Goal: Information Seeking & Learning: Find contact information

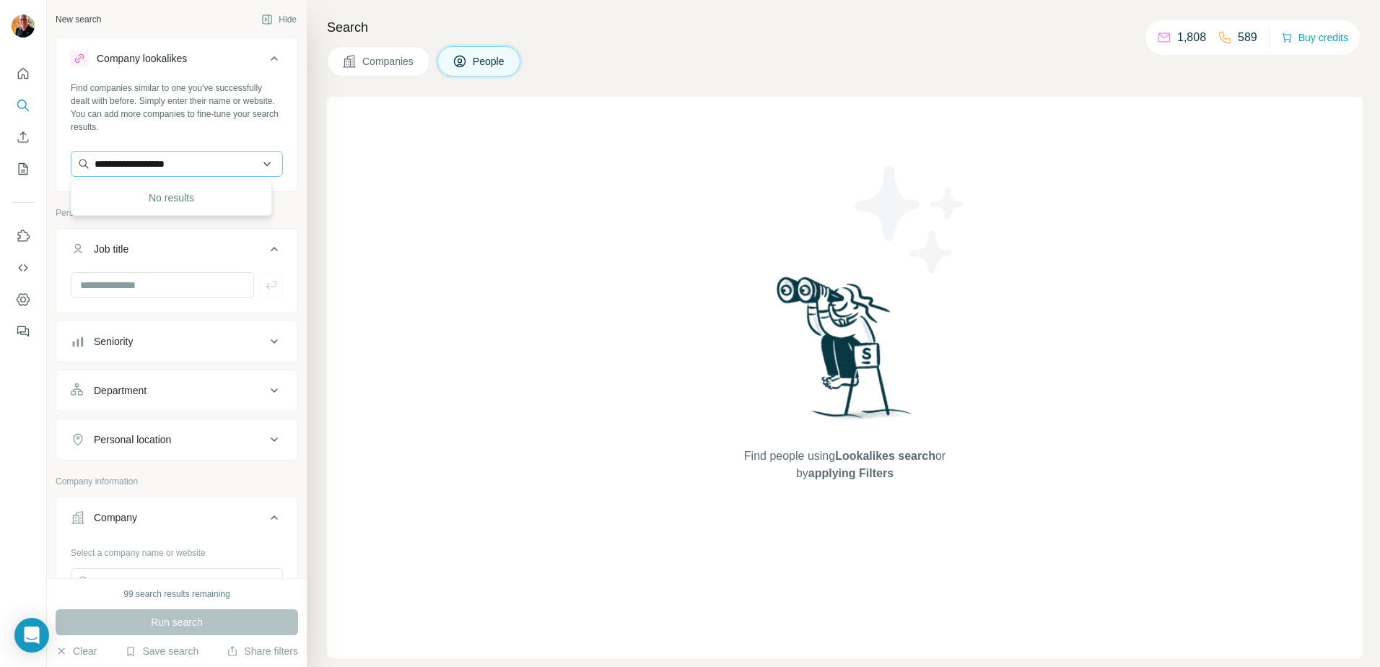
drag, startPoint x: 209, startPoint y: 166, endPoint x: 170, endPoint y: 161, distance: 38.6
click at [167, 163] on input "**********" at bounding box center [177, 164] width 212 height 26
type input "**********"
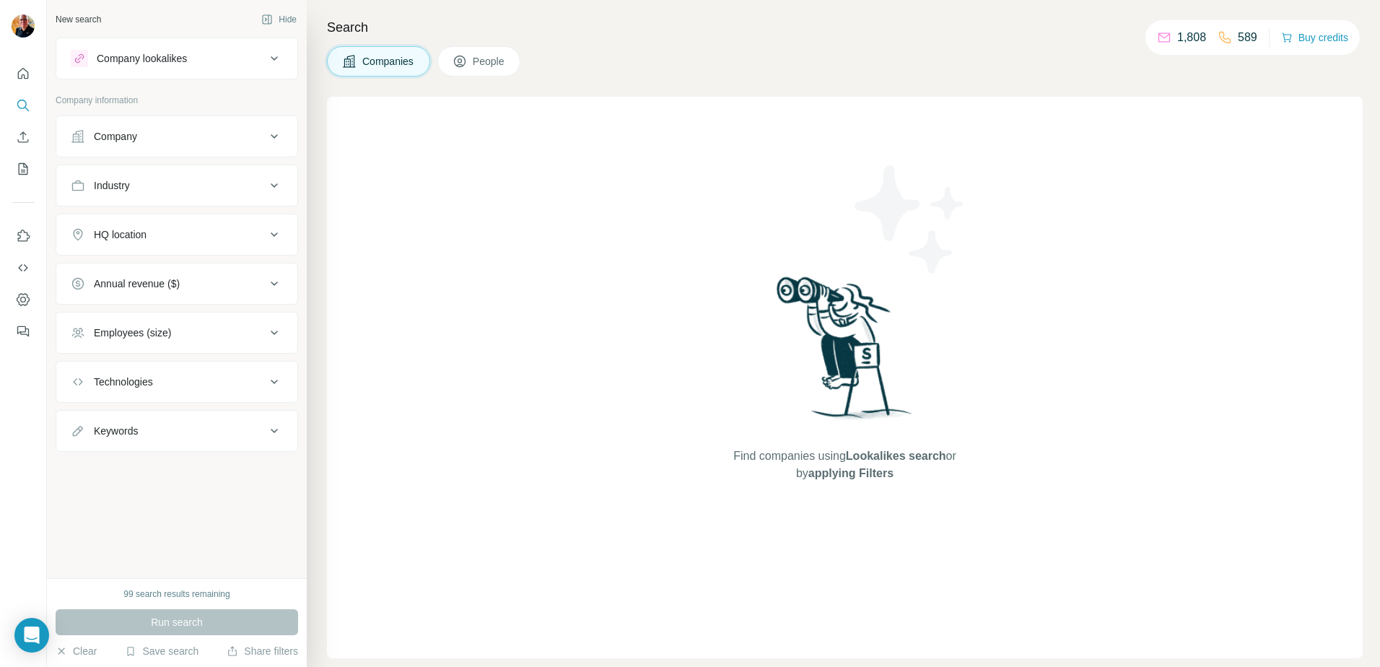
click at [135, 58] on div "Company lookalikes" at bounding box center [142, 58] width 90 height 14
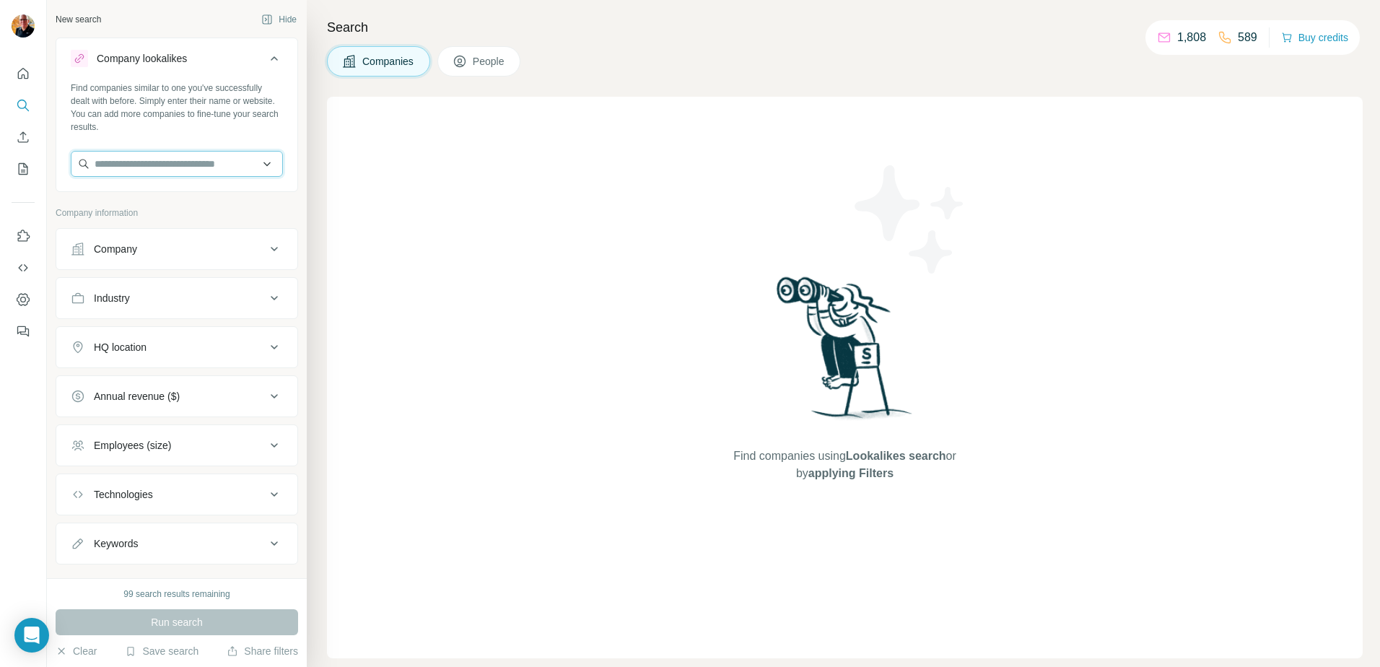
click at [141, 166] on input "text" at bounding box center [177, 164] width 212 height 26
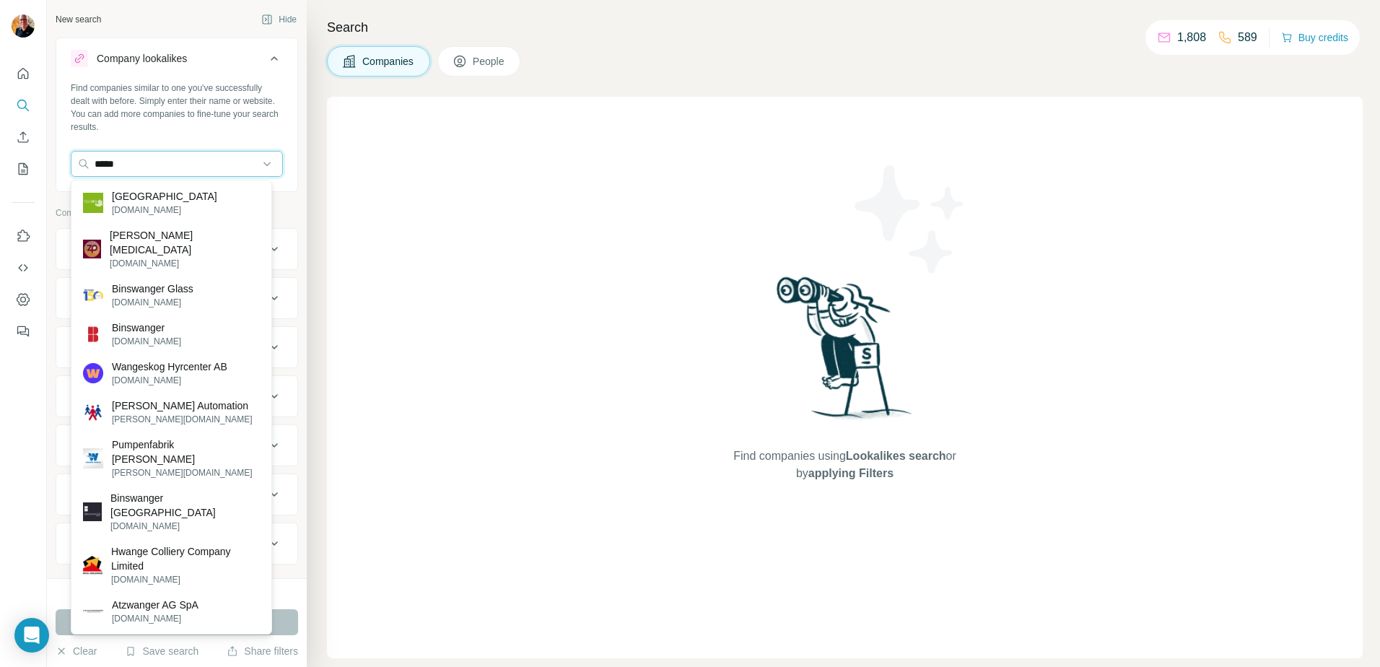
type input "*****"
click at [271, 57] on icon at bounding box center [274, 58] width 7 height 4
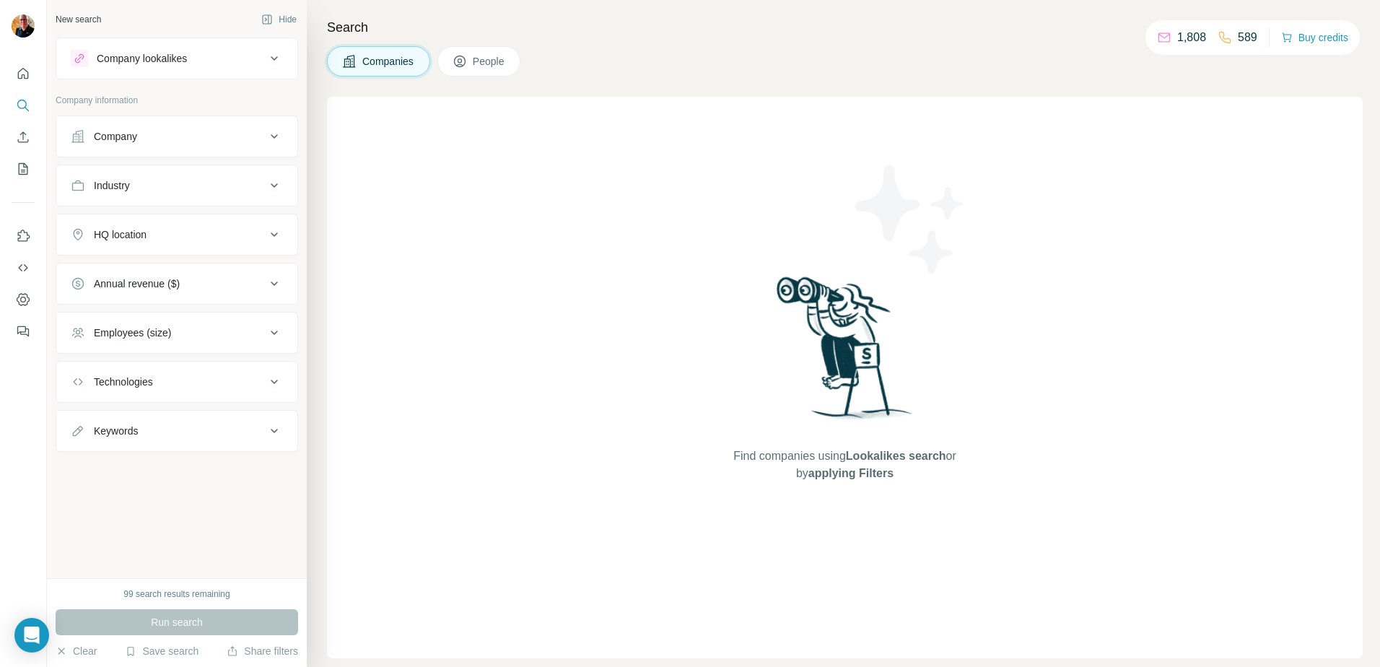
click at [232, 136] on div "Company" at bounding box center [168, 136] width 195 height 14
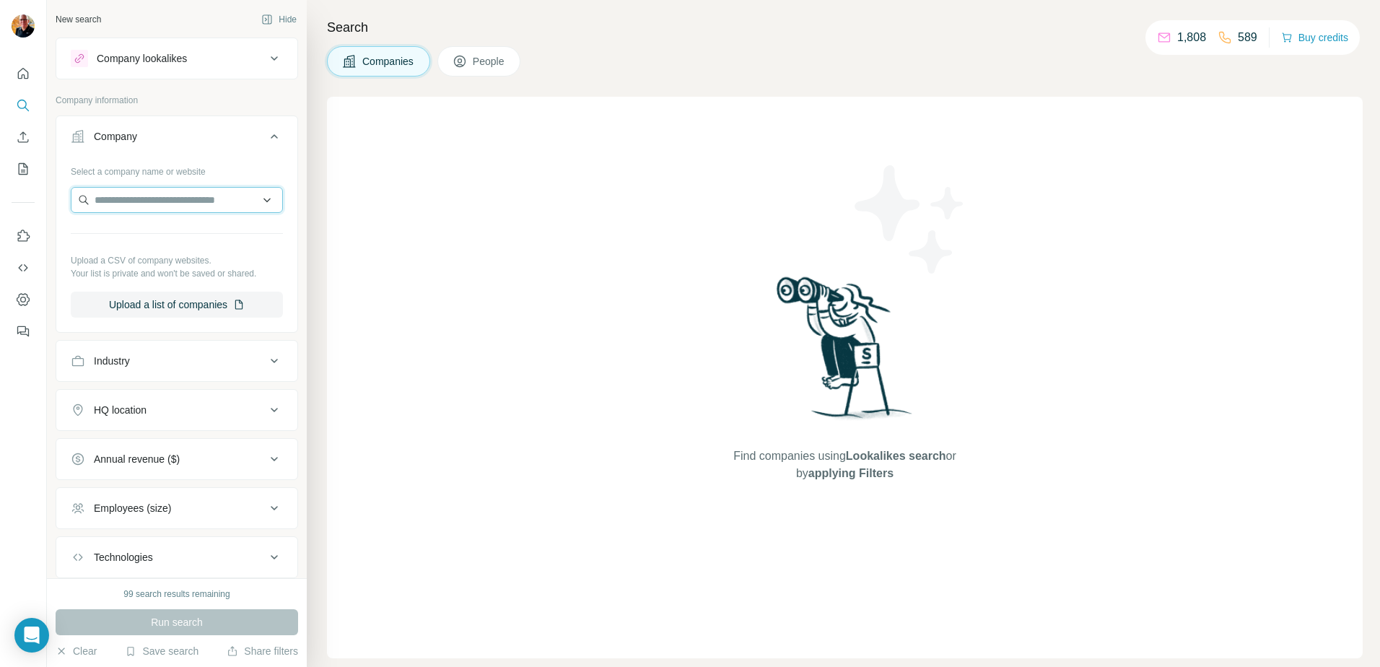
click at [120, 196] on input "text" at bounding box center [177, 200] width 212 height 26
type input "**********"
click at [183, 198] on input "**********" at bounding box center [177, 200] width 212 height 26
click at [387, 63] on span "Companies" at bounding box center [388, 61] width 53 height 14
click at [160, 20] on div "New search Hide" at bounding box center [177, 20] width 242 height 22
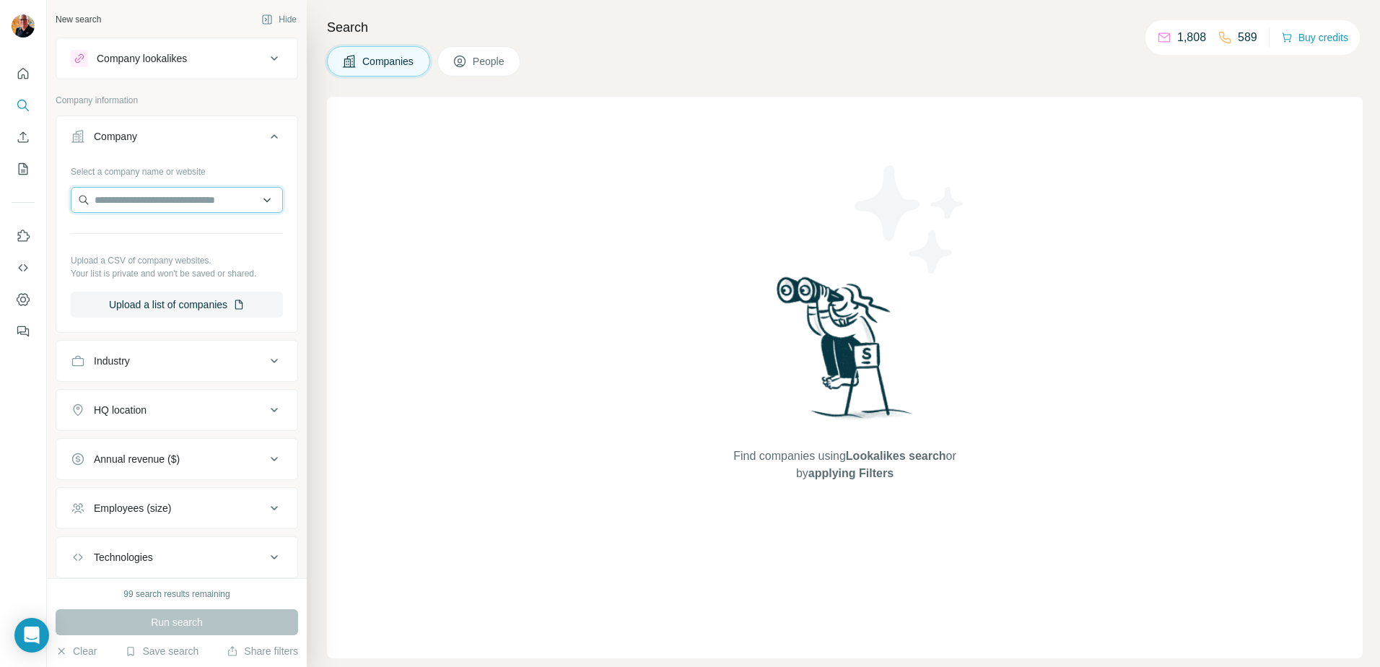
click at [131, 196] on input "text" at bounding box center [177, 200] width 212 height 26
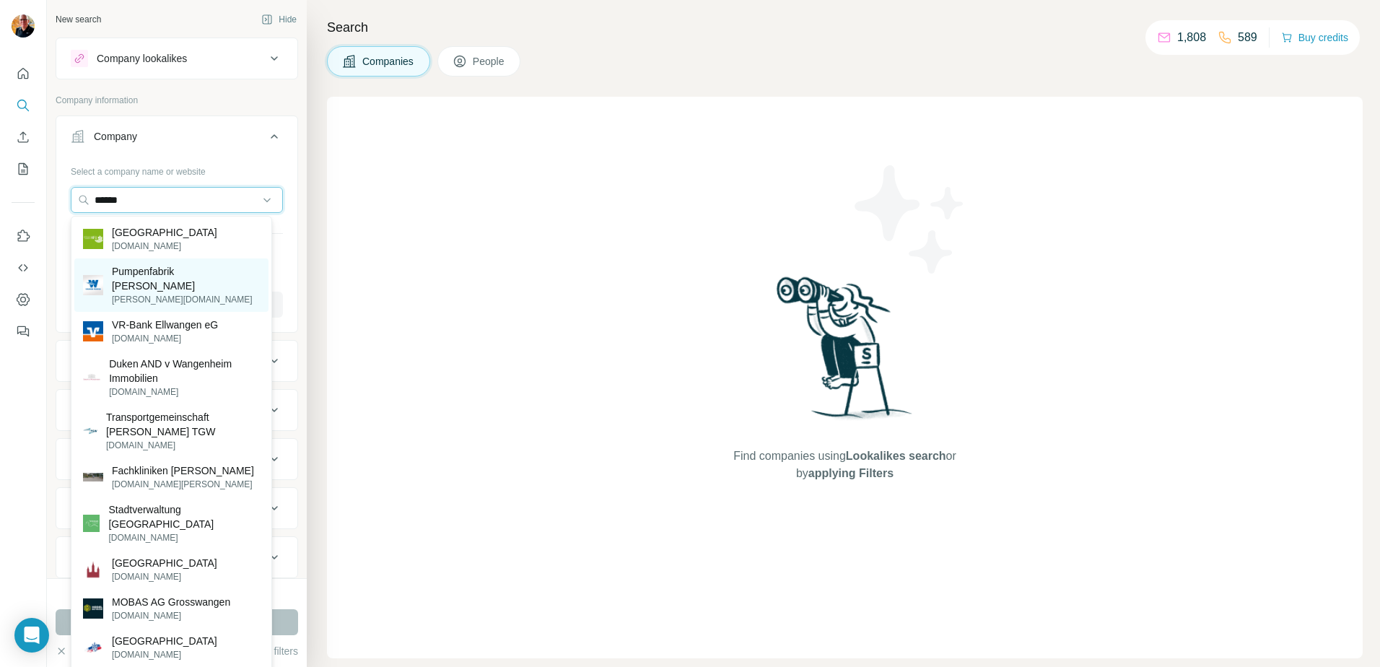
type input "******"
click at [146, 286] on p "Pumpenfabrik [PERSON_NAME]" at bounding box center [186, 278] width 148 height 29
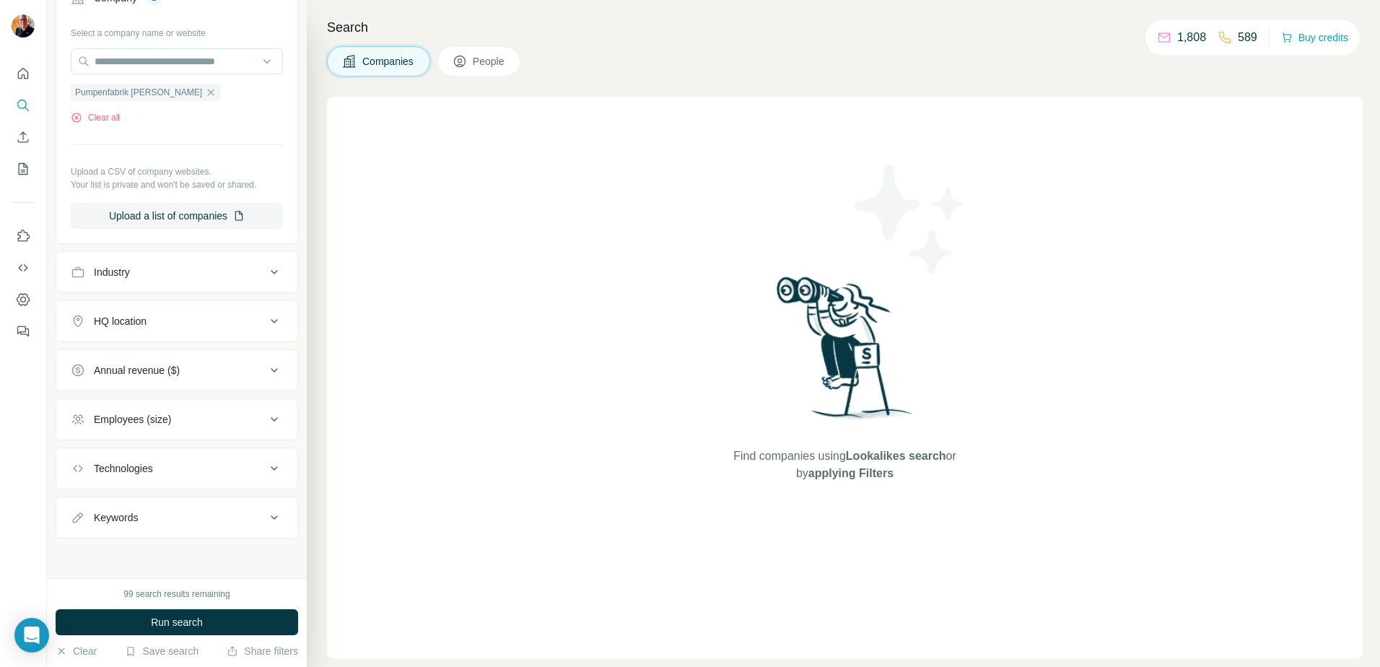
scroll to position [140, 0]
click at [183, 618] on span "Run search" at bounding box center [177, 622] width 52 height 14
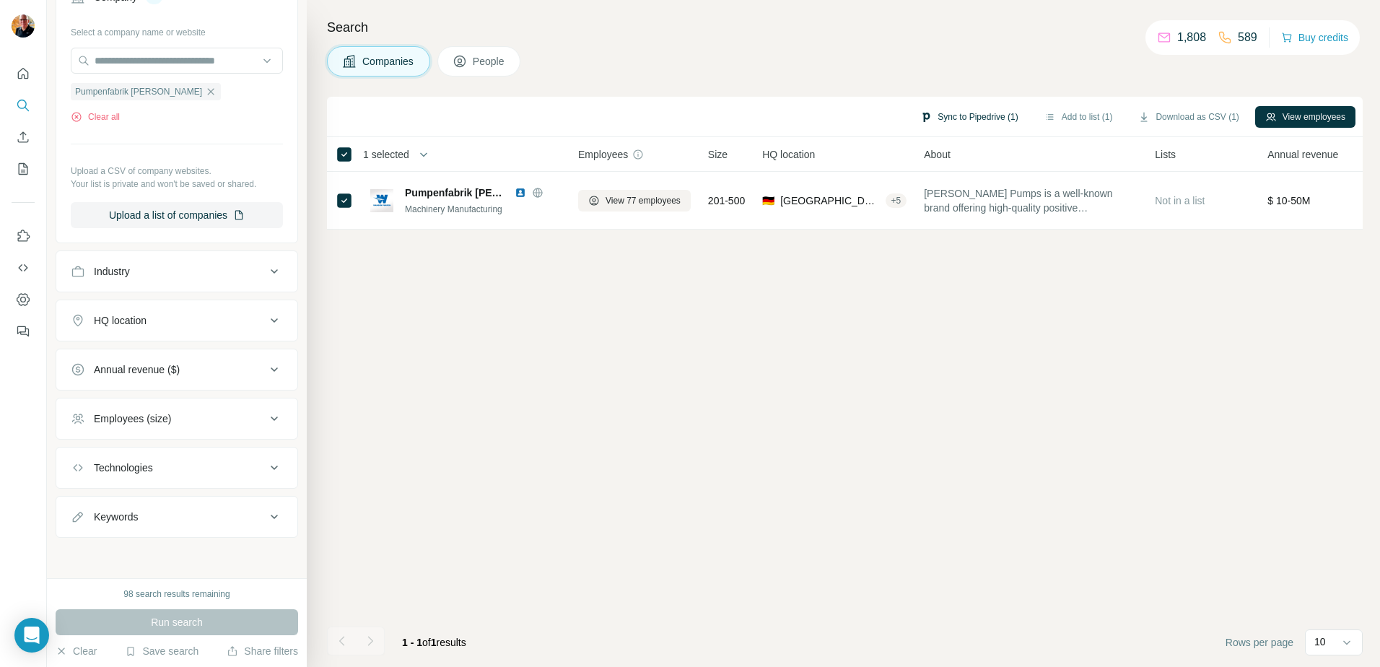
click at [942, 116] on button "Sync to Pipedrive (1)" at bounding box center [969, 117] width 118 height 22
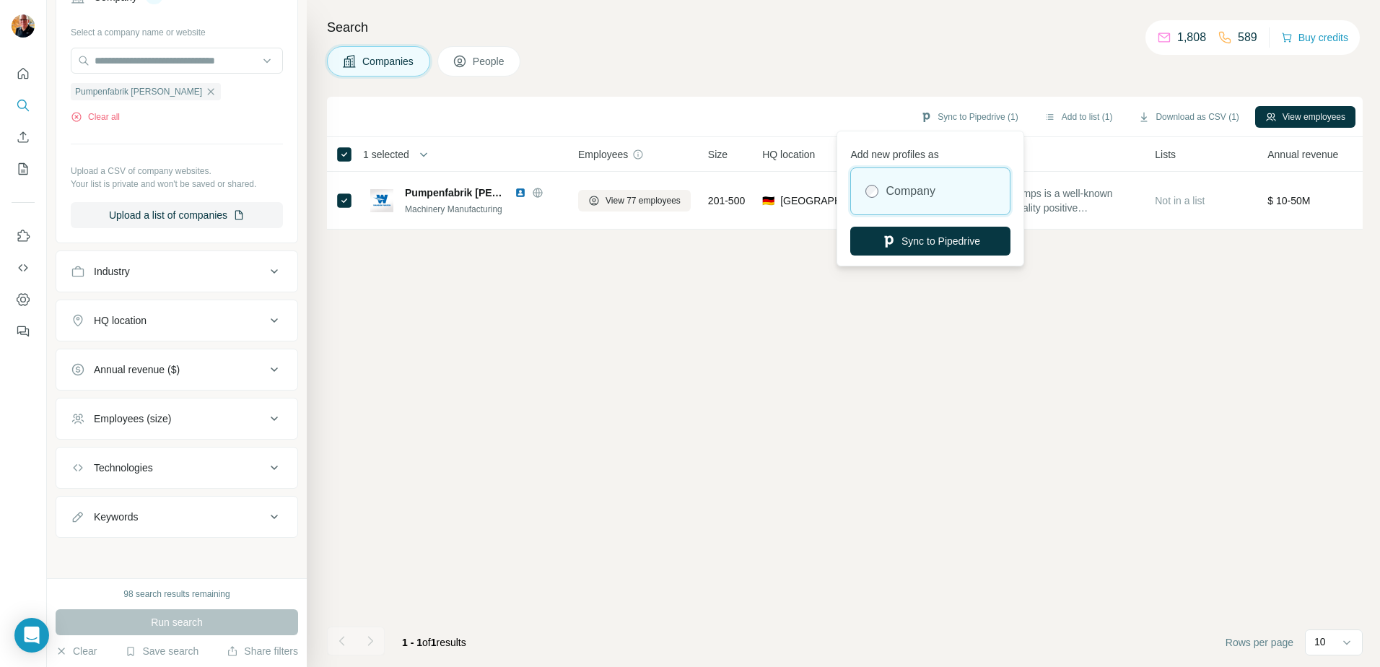
click at [911, 192] on label "Company" at bounding box center [909, 191] width 49 height 17
click at [920, 240] on button "Sync to Pipedrive" at bounding box center [930, 241] width 160 height 29
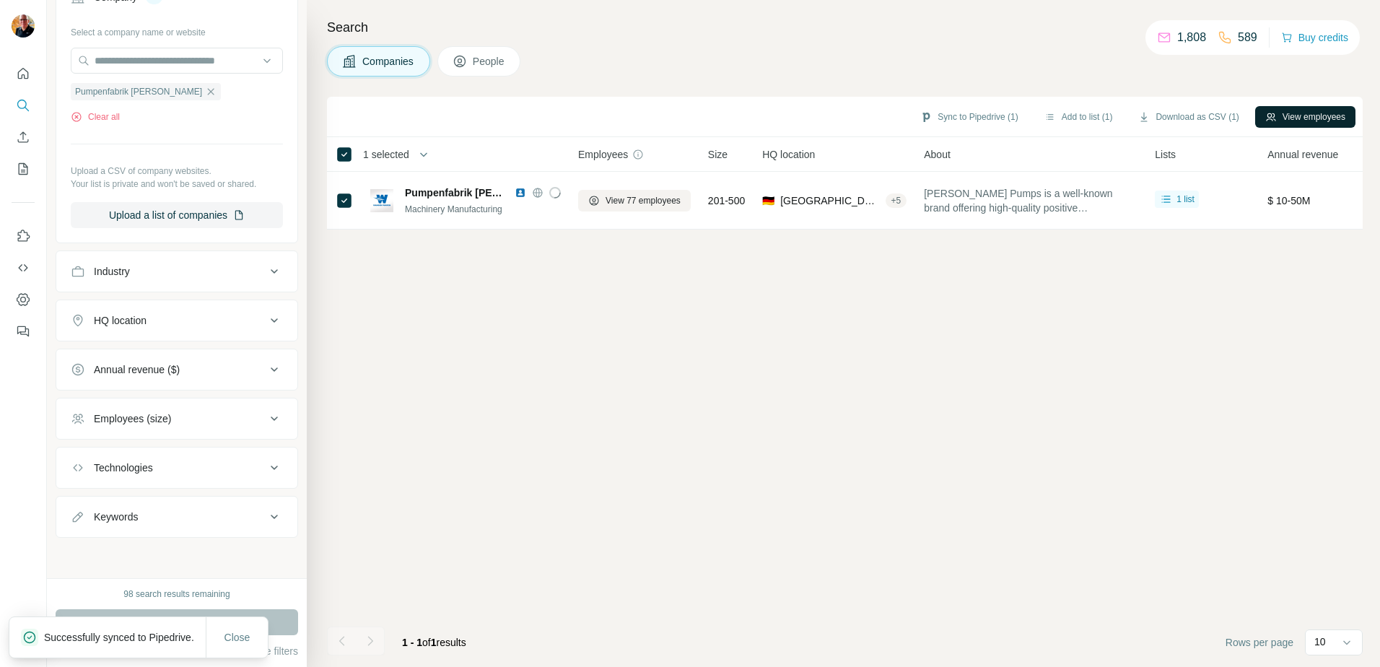
click at [1302, 118] on button "View employees" at bounding box center [1305, 117] width 100 height 22
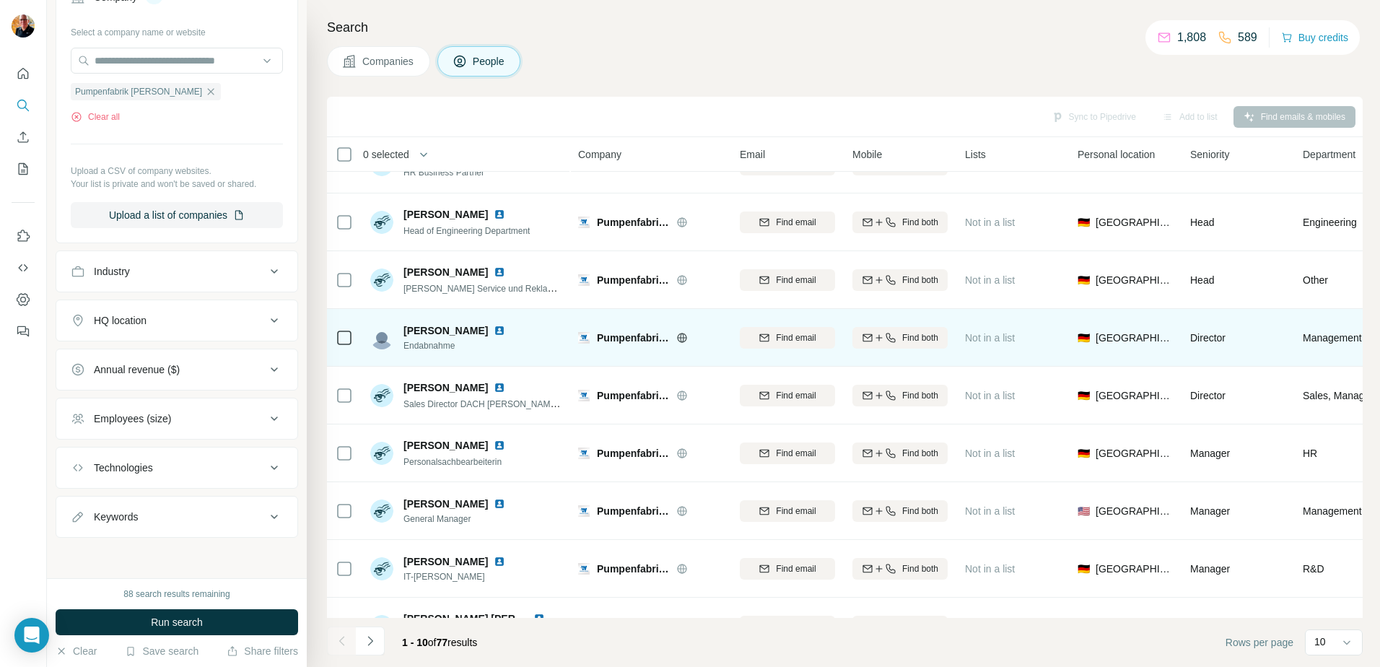
scroll to position [139, 0]
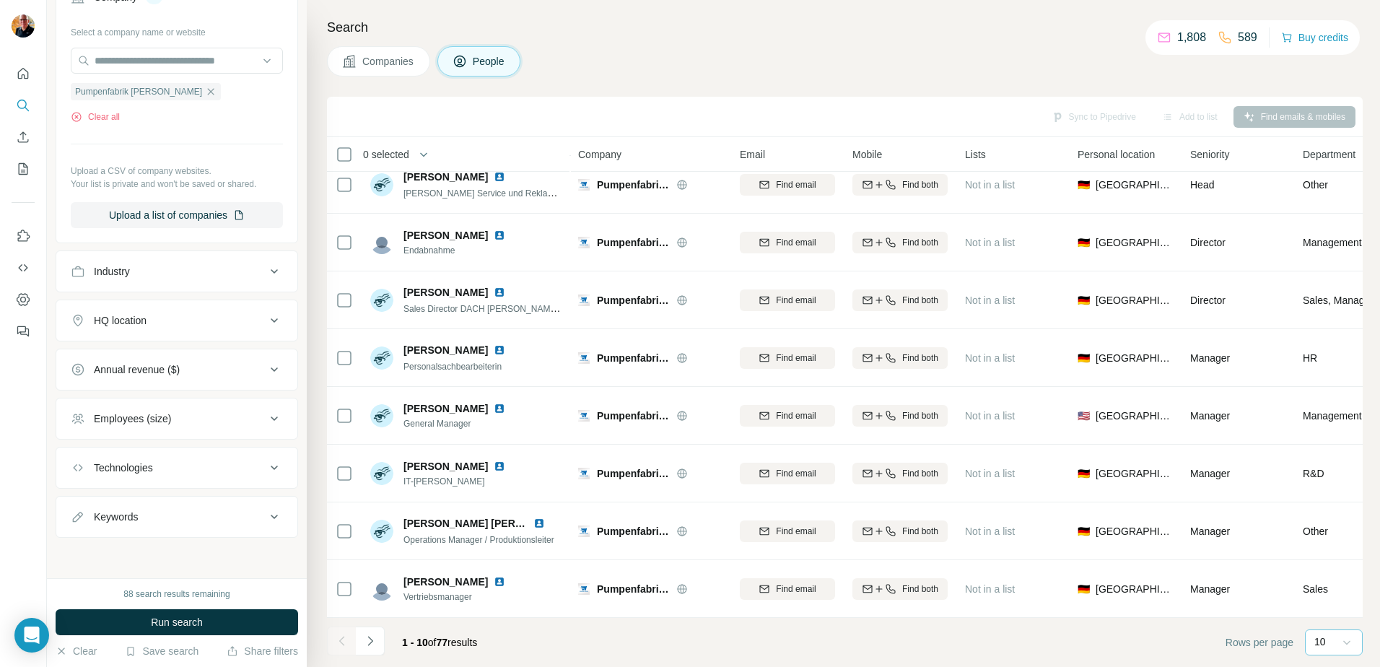
click at [1345, 637] on icon at bounding box center [1346, 642] width 14 height 14
click at [1325, 527] on p "60" at bounding box center [1323, 532] width 12 height 14
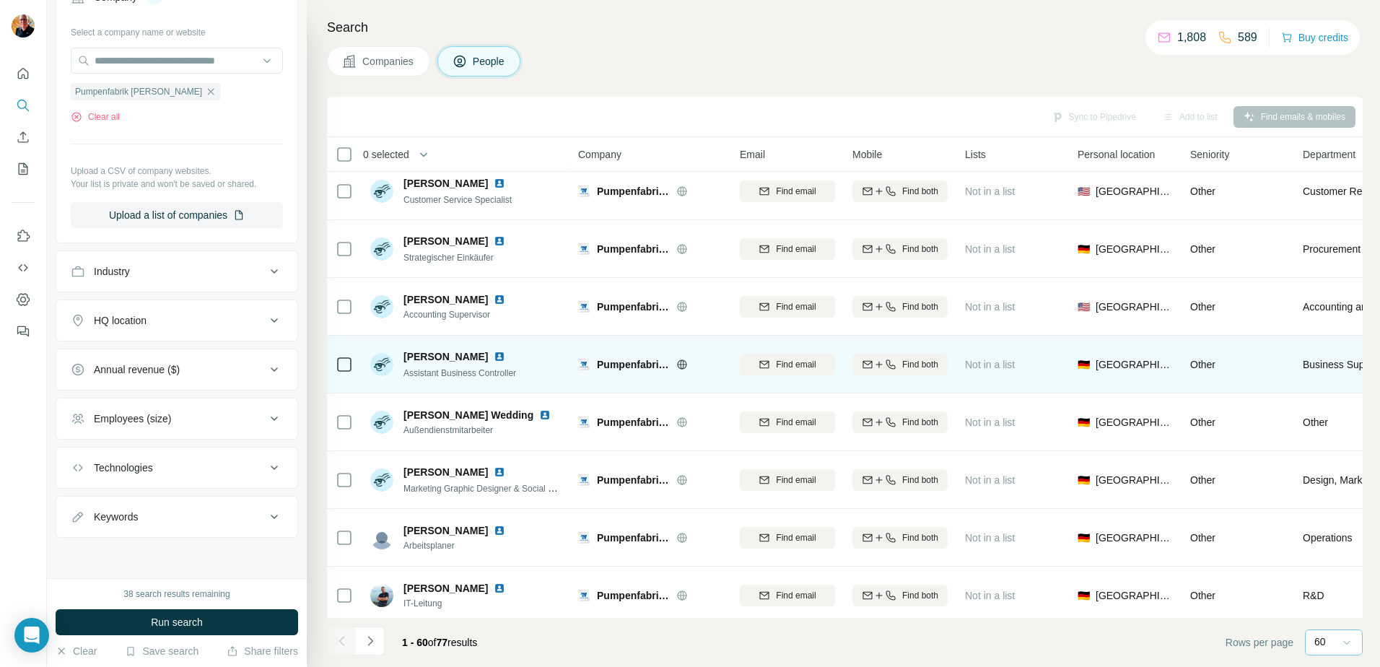
scroll to position [3025, 0]
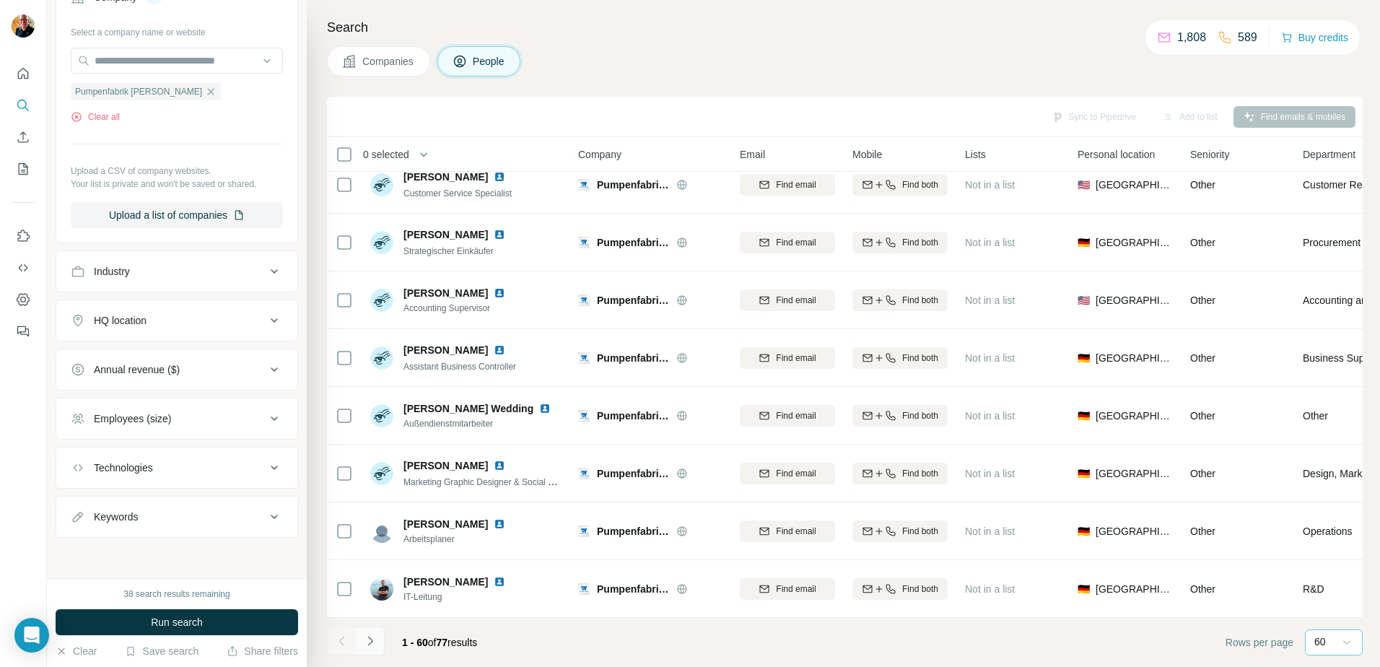
click at [376, 639] on icon "Navigate to next page" at bounding box center [370, 640] width 14 height 14
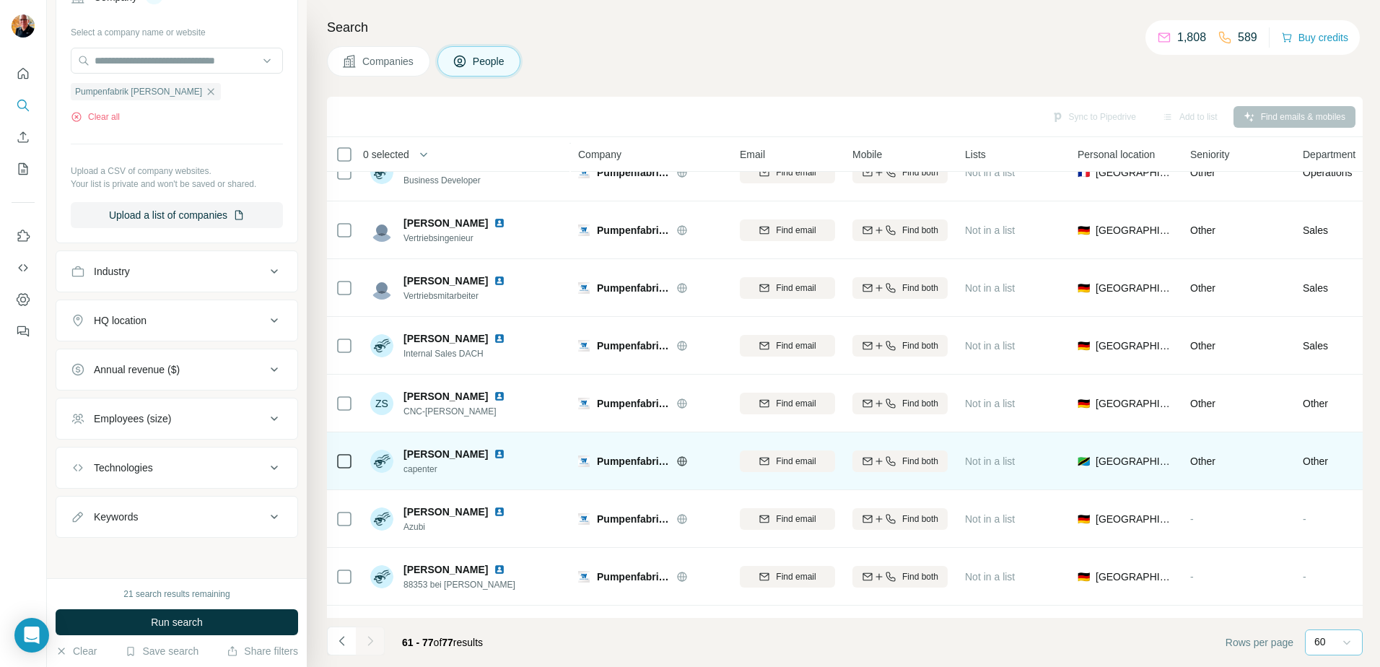
scroll to position [543, 0]
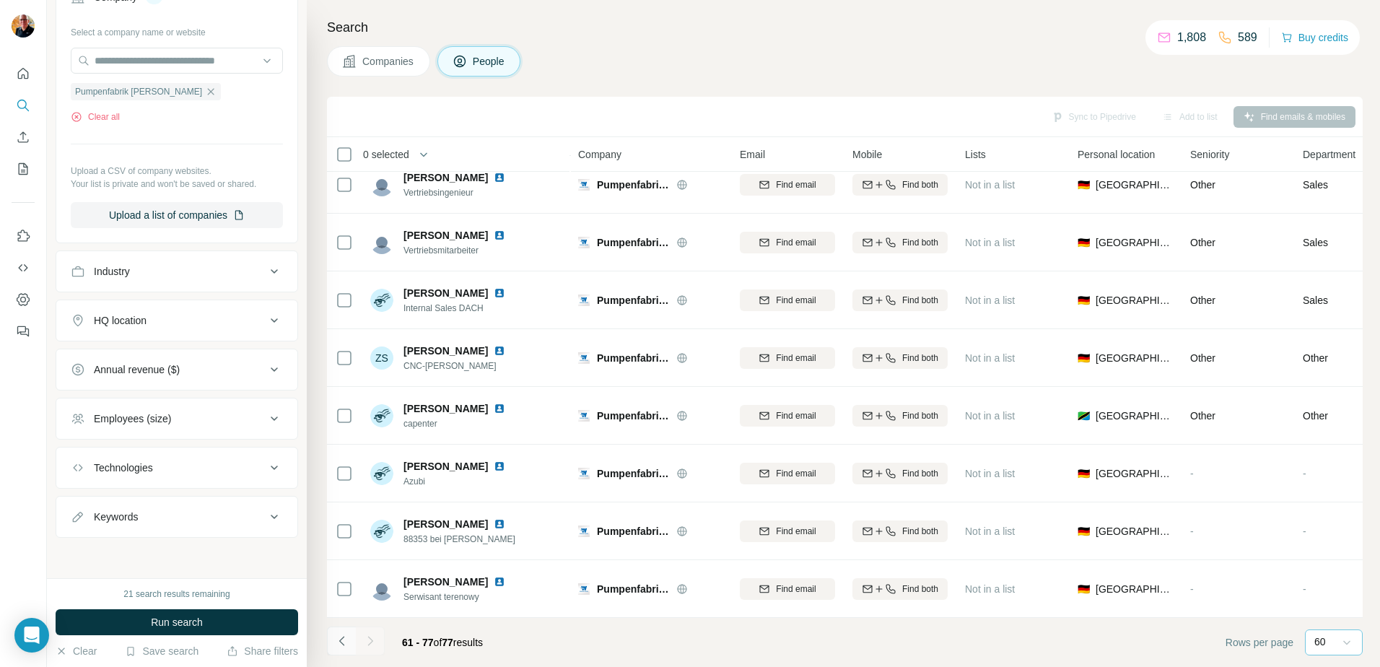
click at [343, 640] on icon "Navigate to previous page" at bounding box center [342, 640] width 14 height 14
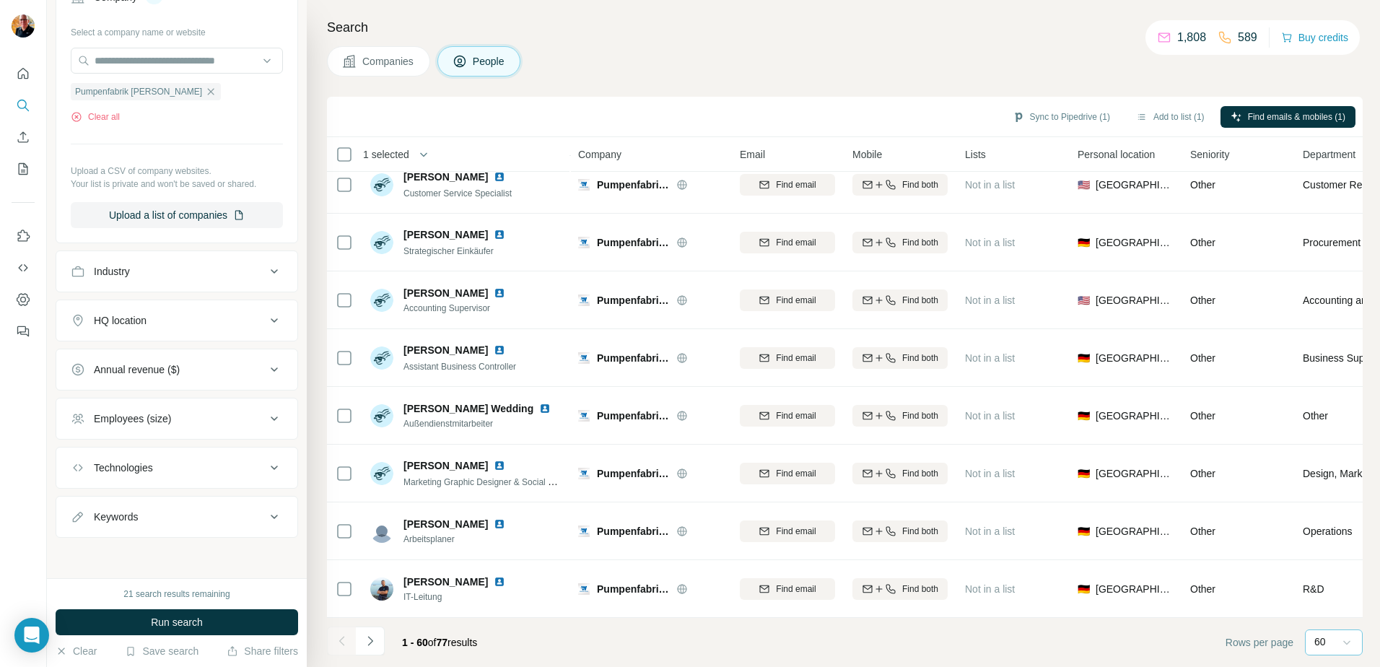
scroll to position [3025, 0]
click at [1291, 119] on span "Find emails & mobiles (1)" at bounding box center [1295, 116] width 97 height 13
click at [1284, 117] on span "Find emails & mobiles (1)" at bounding box center [1295, 116] width 97 height 13
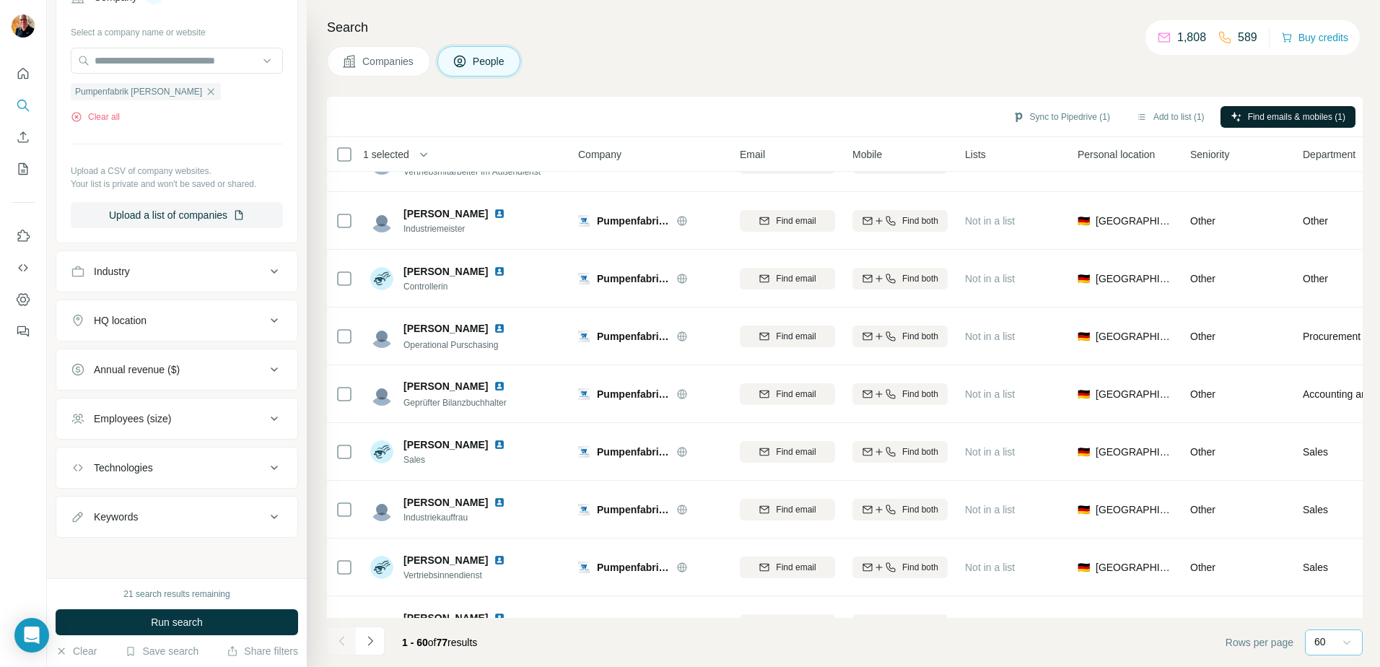
scroll to position [2501, 0]
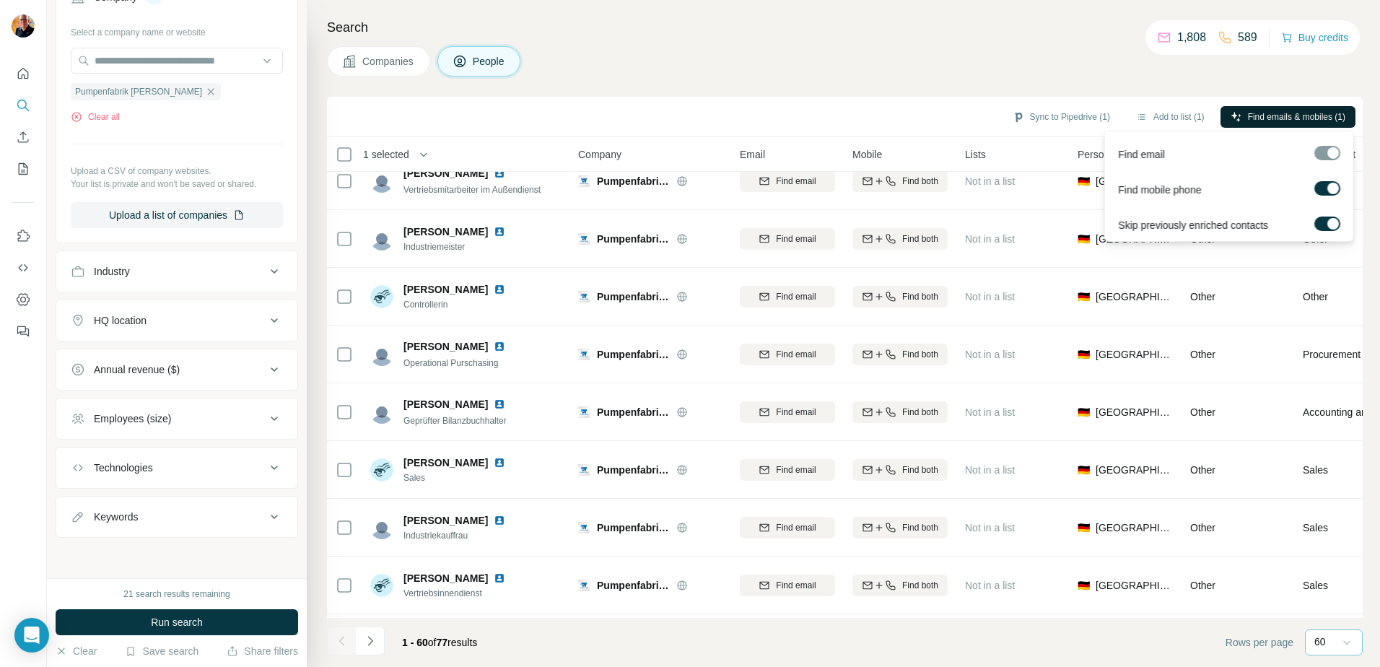
click at [1264, 115] on span "Find emails & mobiles (1)" at bounding box center [1295, 116] width 97 height 13
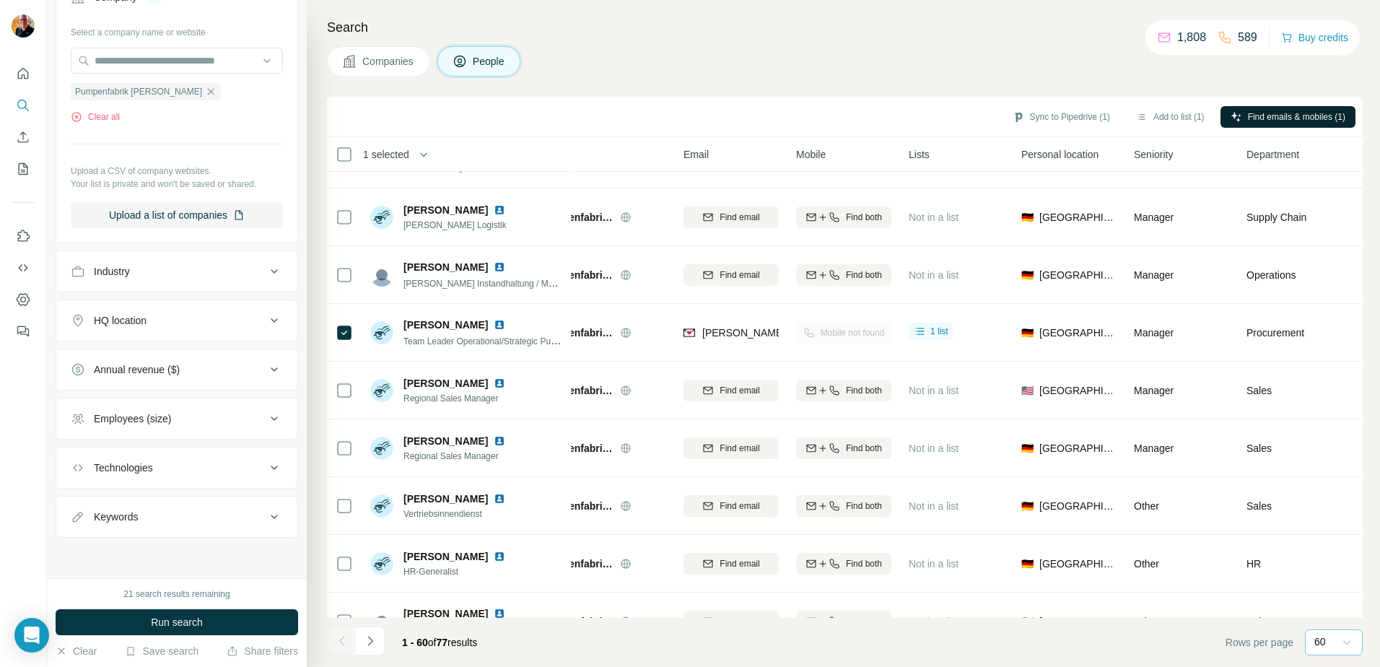
scroll to position [1600, 0]
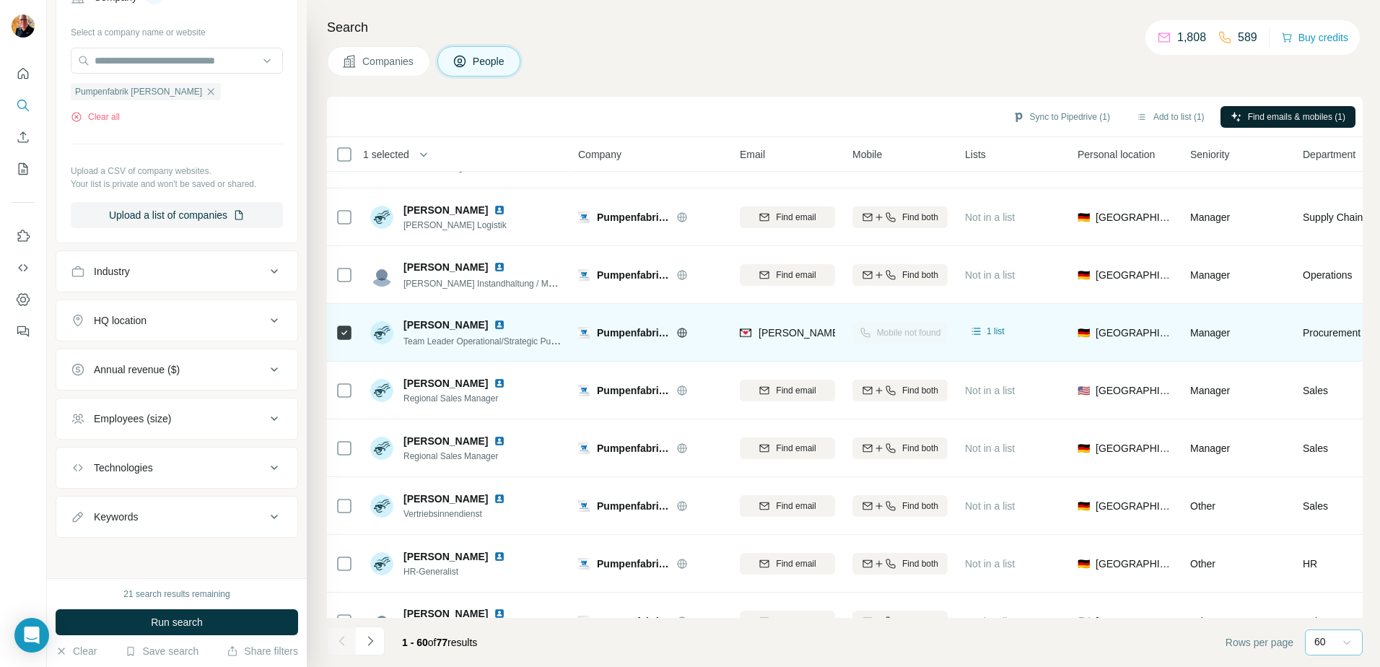
click at [387, 331] on img at bounding box center [381, 332] width 23 height 23
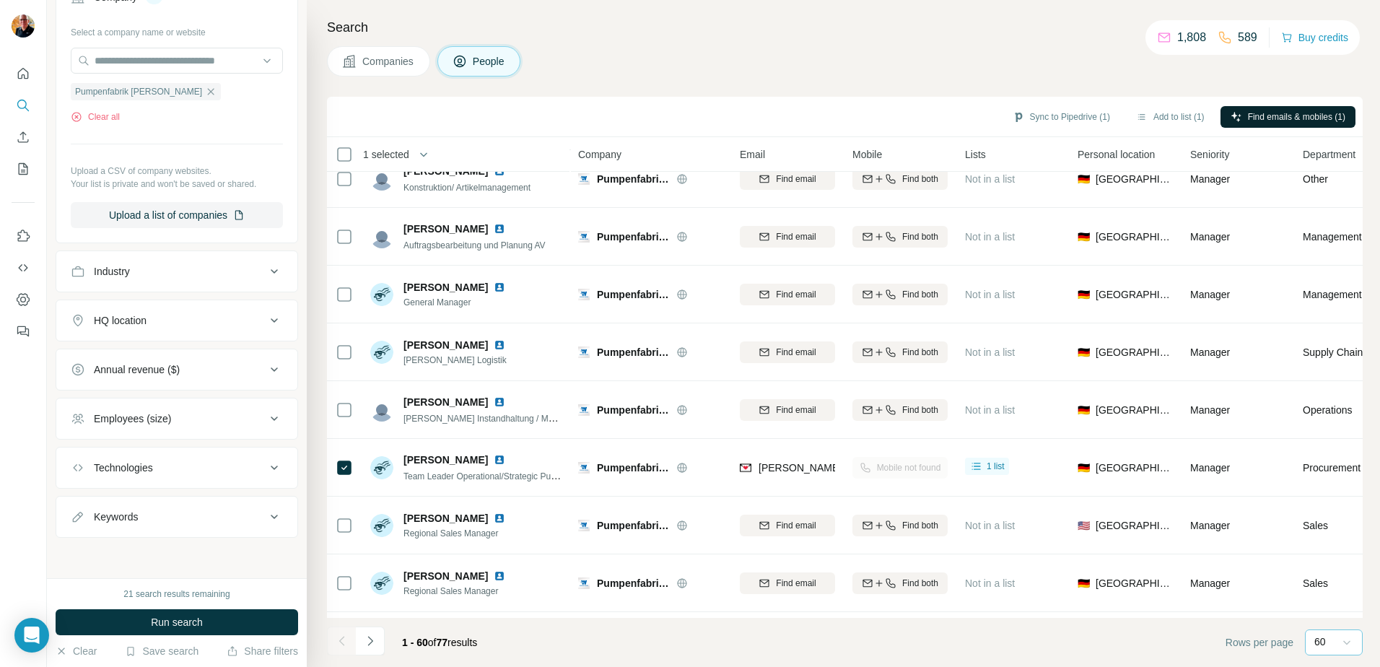
scroll to position [1587, 0]
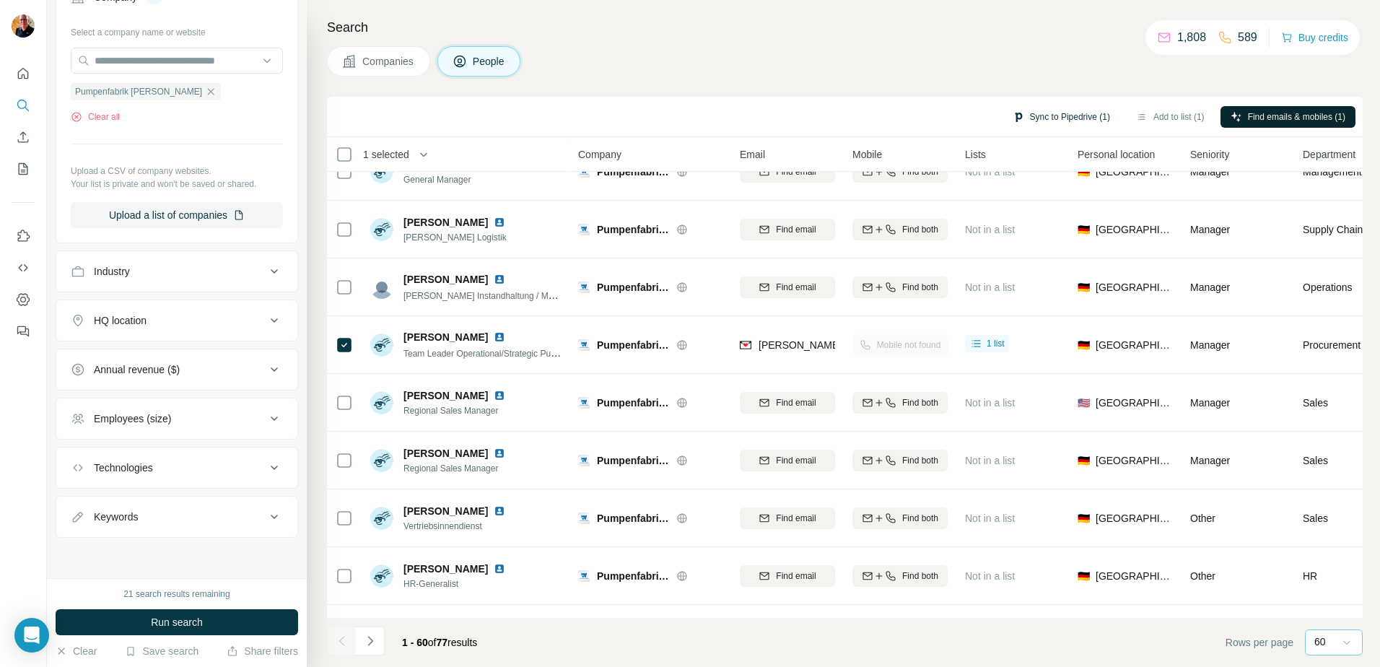
click at [1026, 118] on button "Sync to Pipedrive (1)" at bounding box center [1061, 117] width 118 height 22
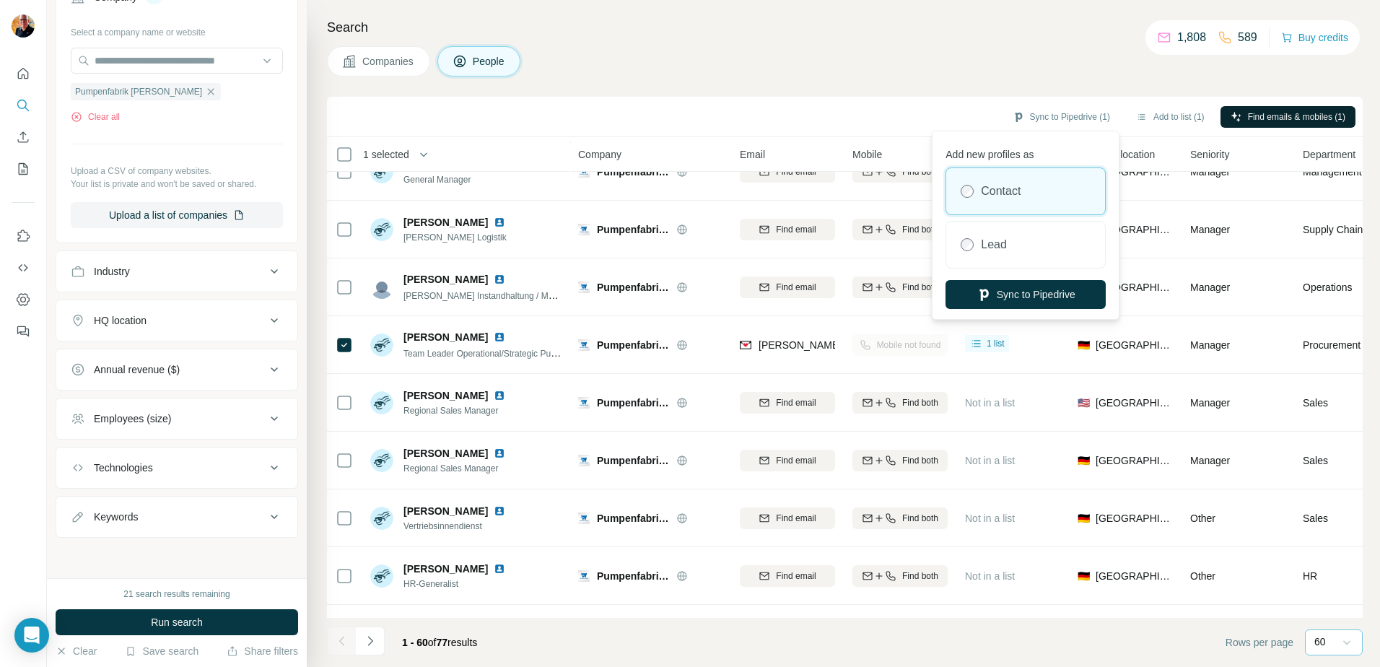
click at [978, 188] on div "Contact" at bounding box center [1025, 191] width 159 height 46
click at [1027, 295] on button "Sync to Pipedrive" at bounding box center [1025, 294] width 160 height 29
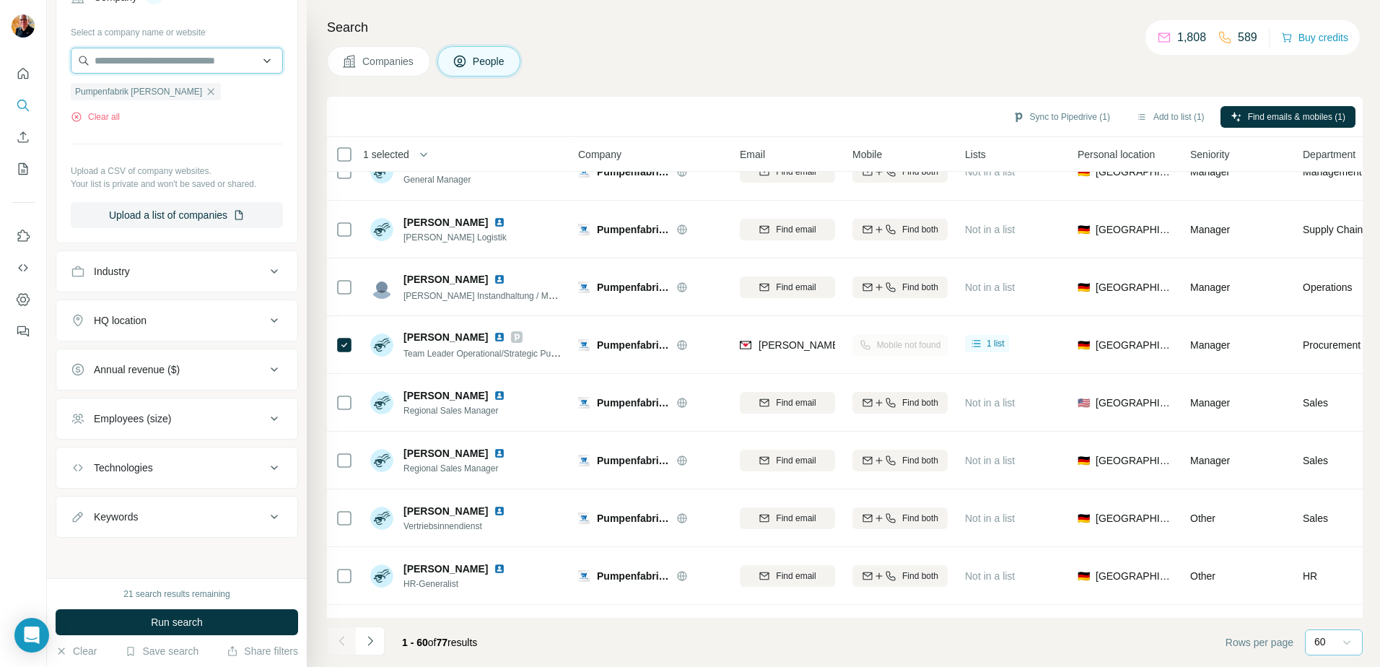
click at [165, 57] on input "text" at bounding box center [177, 61] width 212 height 26
paste input "**********"
type input "**********"
click at [384, 56] on span "Companies" at bounding box center [388, 61] width 53 height 14
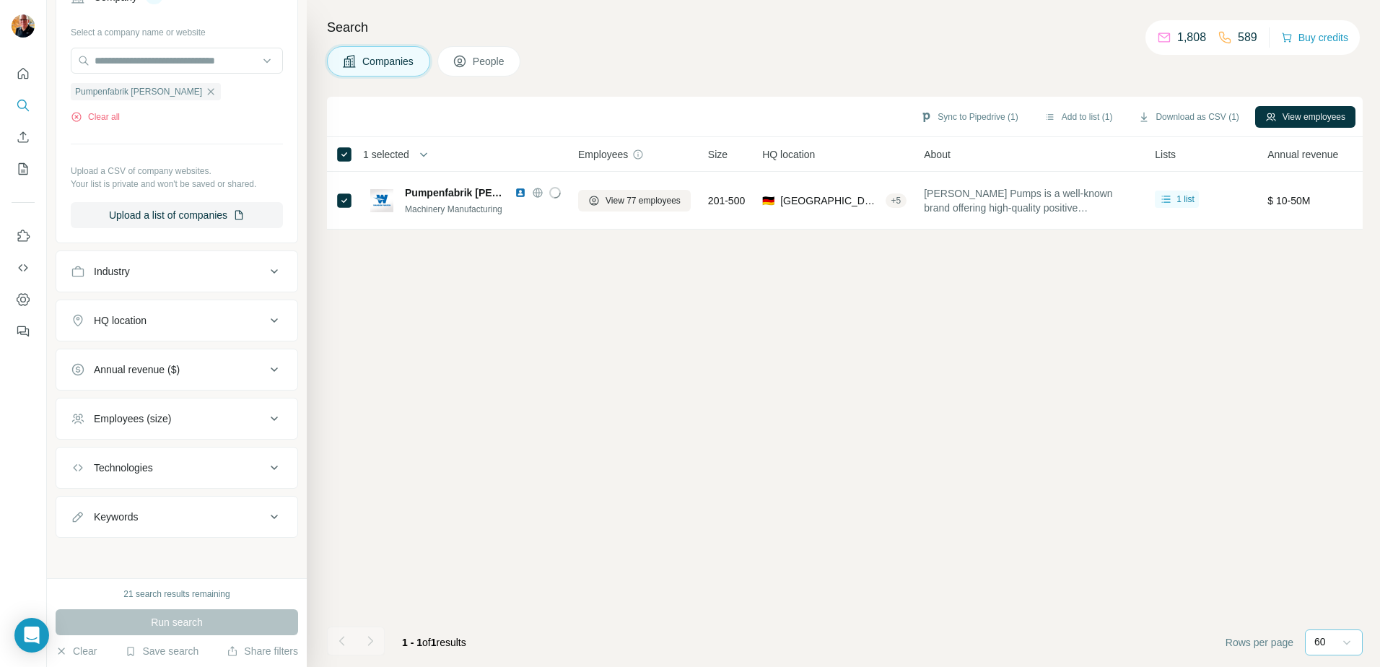
scroll to position [0, 0]
click at [133, 61] on input "text" at bounding box center [177, 61] width 212 height 26
click at [145, 129] on div "Select a company name or website Pumpenfabrik [PERSON_NAME] Clear all Upload a …" at bounding box center [177, 124] width 212 height 208
click at [205, 89] on icon "button" at bounding box center [211, 92] width 12 height 12
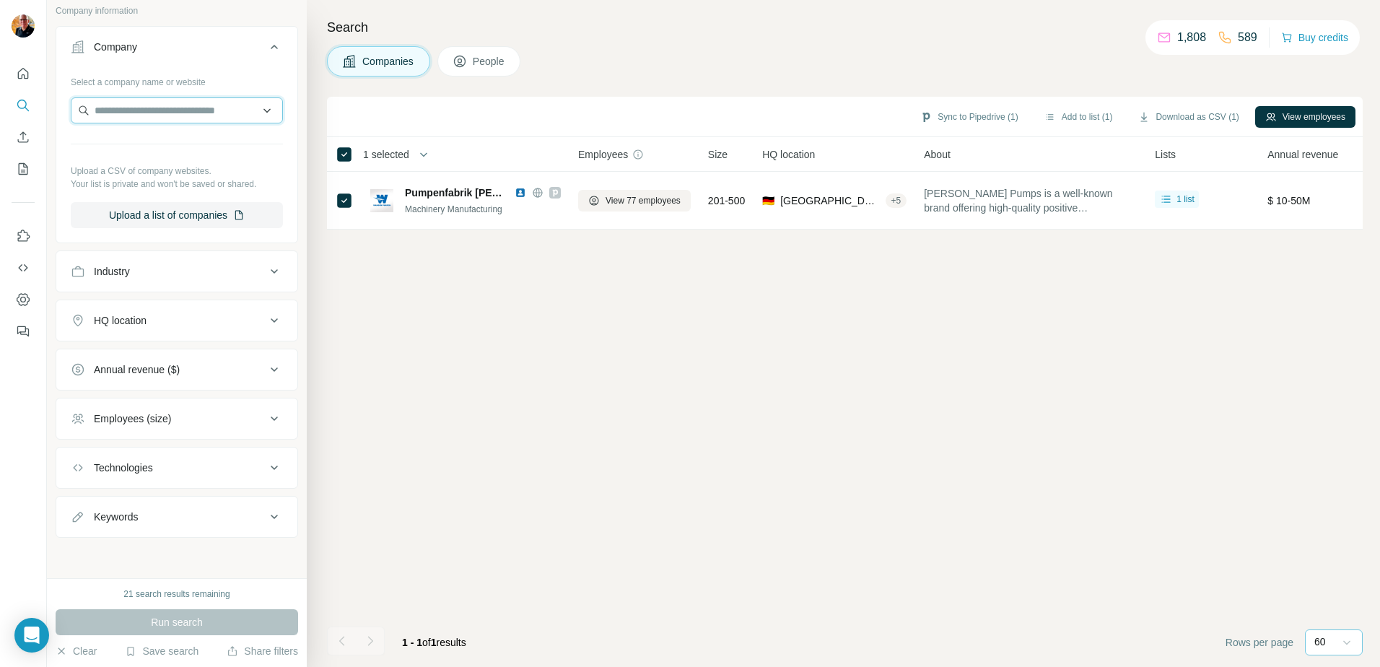
click at [120, 106] on input "text" at bounding box center [177, 110] width 212 height 26
paste input "**********"
type input "**********"
click at [496, 326] on div "Sync to Pipedrive (1) Add to list (1) Download as CSV (1) View employees 1 sele…" at bounding box center [844, 382] width 1035 height 570
click at [365, 59] on span "Companies" at bounding box center [388, 61] width 53 height 14
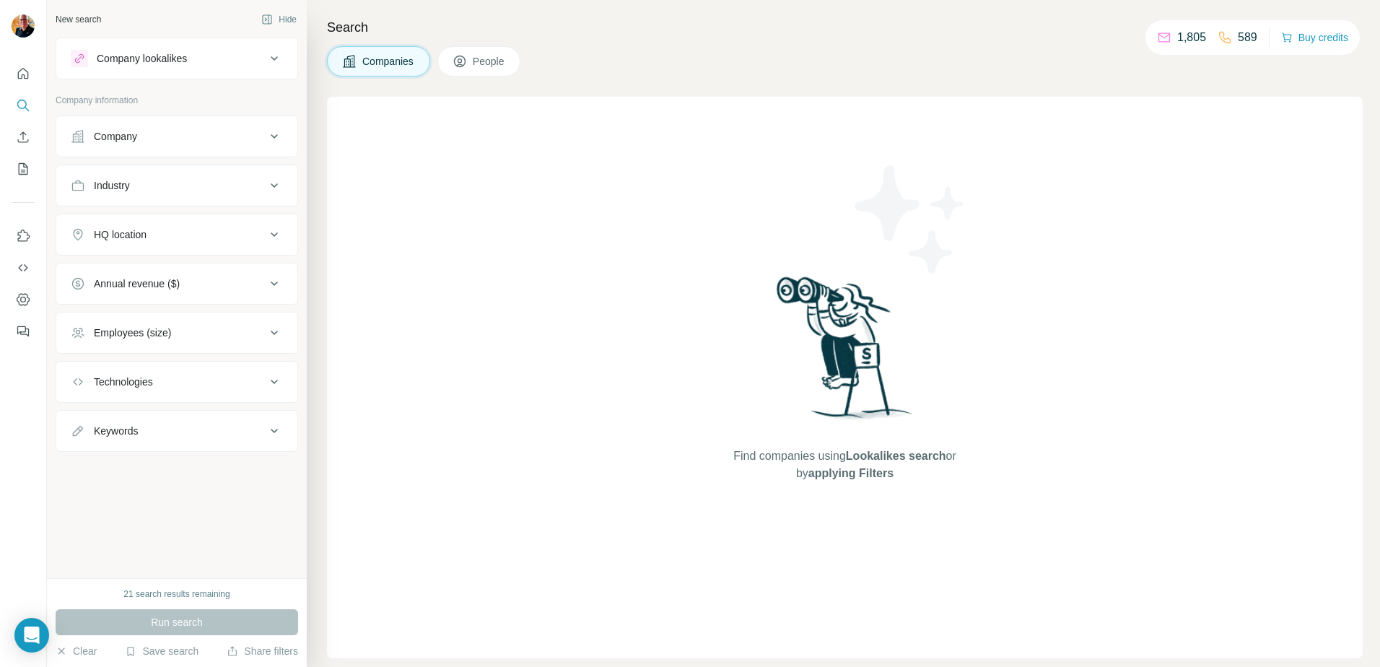
click at [388, 63] on span "Companies" at bounding box center [388, 61] width 53 height 14
click at [114, 138] on div "Company" at bounding box center [115, 136] width 43 height 14
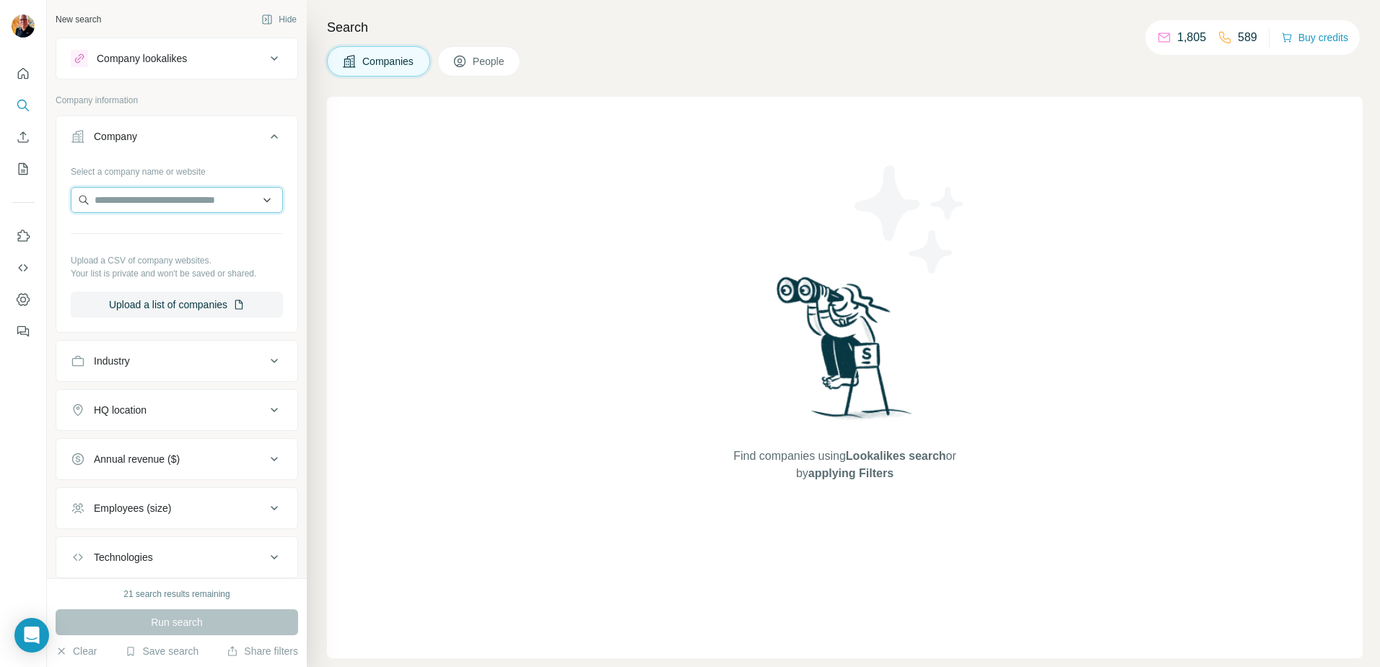
click at [106, 203] on input "text" at bounding box center [177, 200] width 212 height 26
paste input "**********"
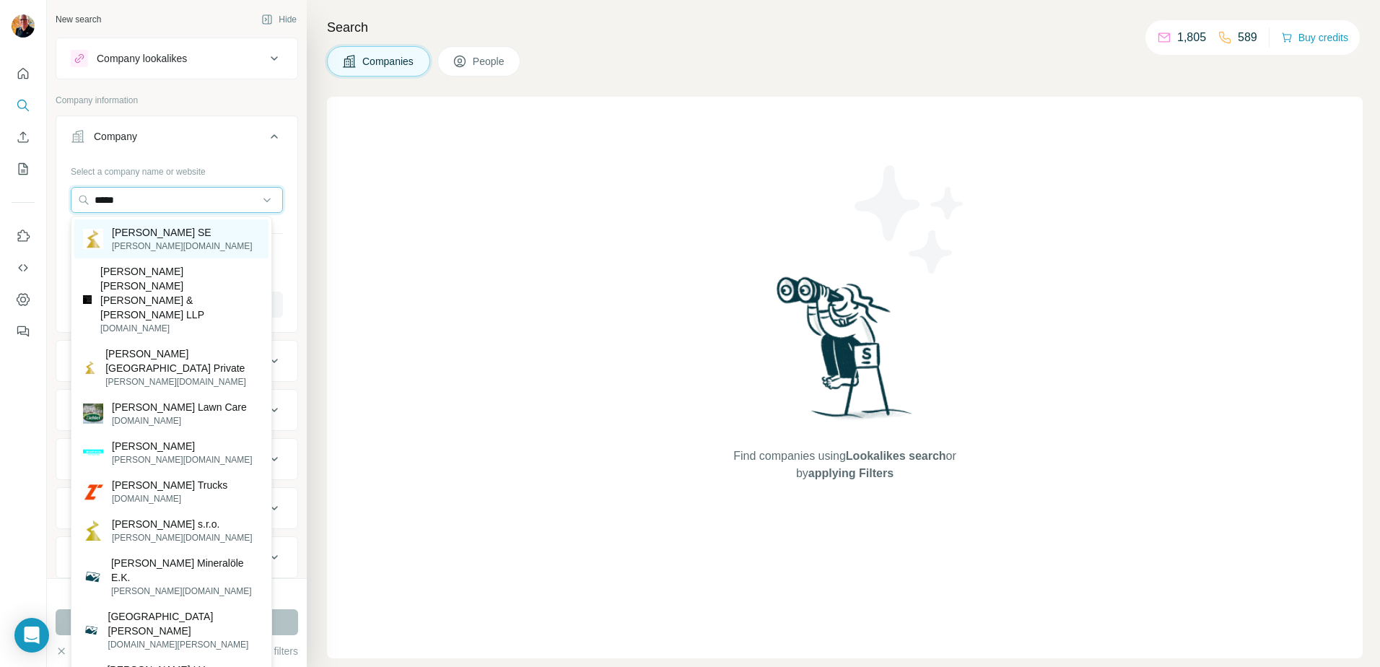
type input "*****"
click at [144, 232] on p "Ziehl-Abegg SE" at bounding box center [182, 232] width 141 height 14
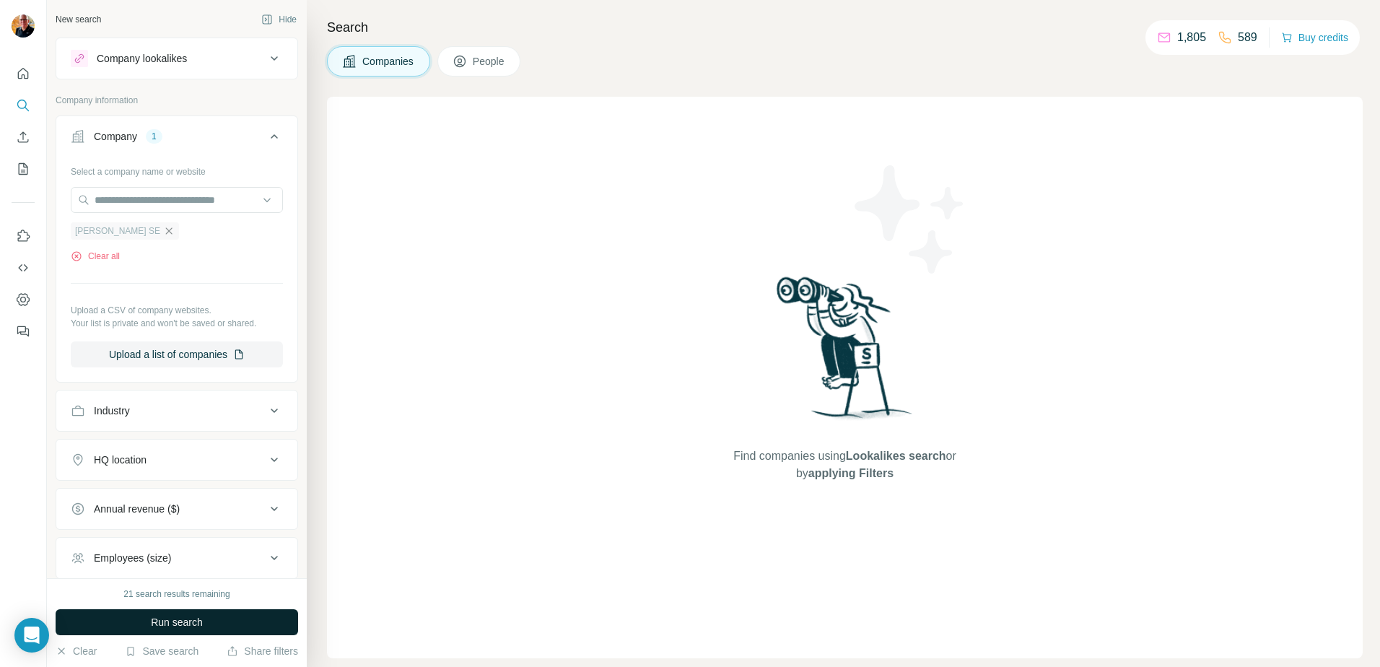
click at [183, 622] on span "Run search" at bounding box center [177, 622] width 52 height 14
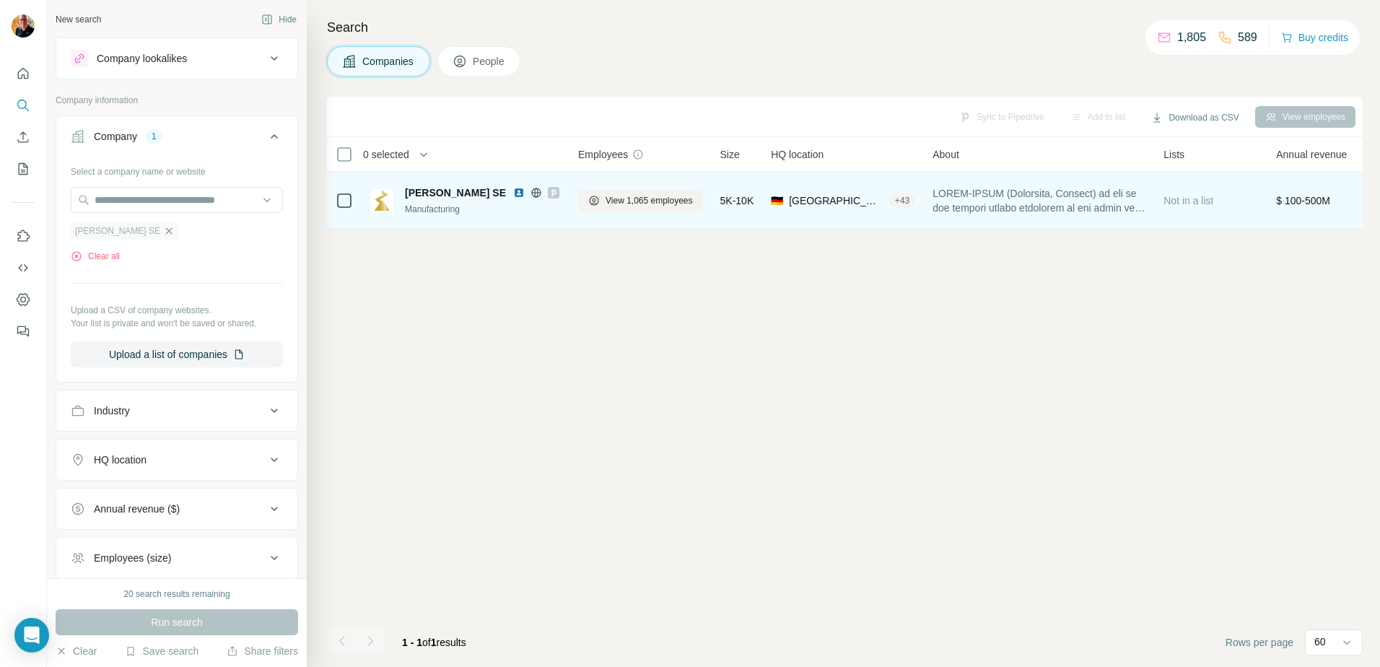
click at [554, 192] on div "Ziehl-Abegg SE" at bounding box center [483, 192] width 156 height 14
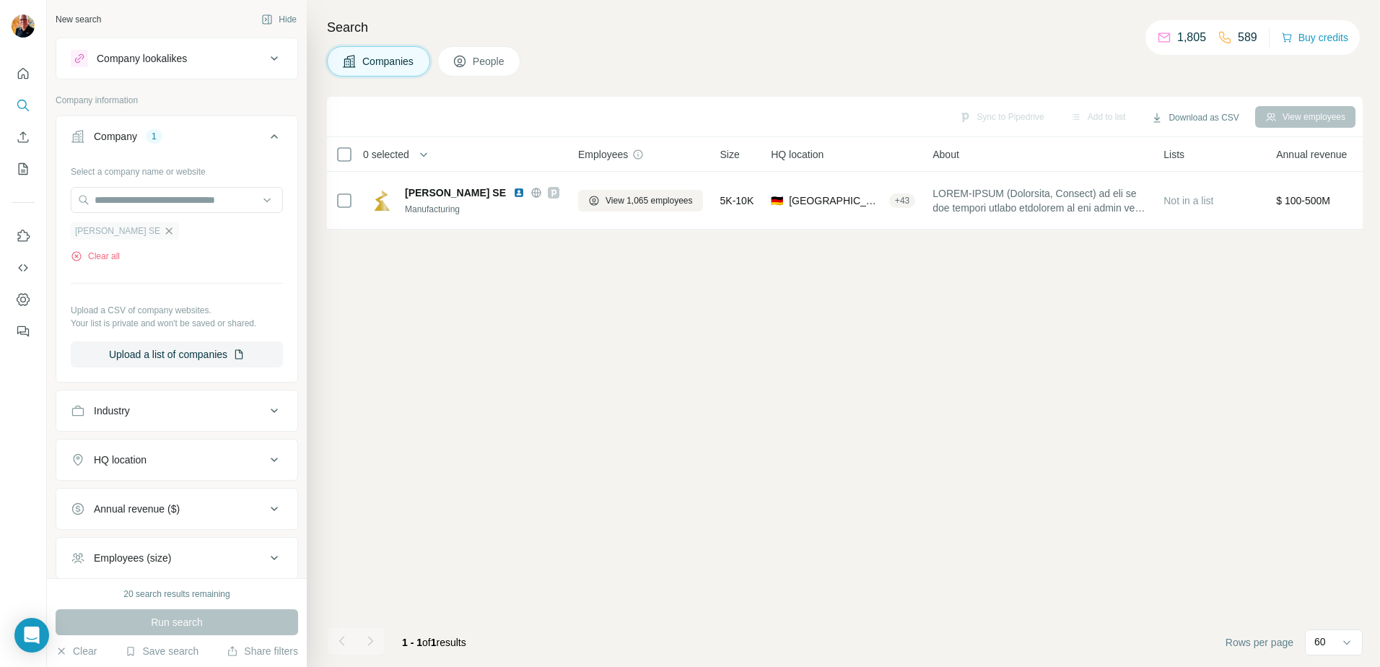
click at [487, 62] on span "People" at bounding box center [489, 61] width 33 height 14
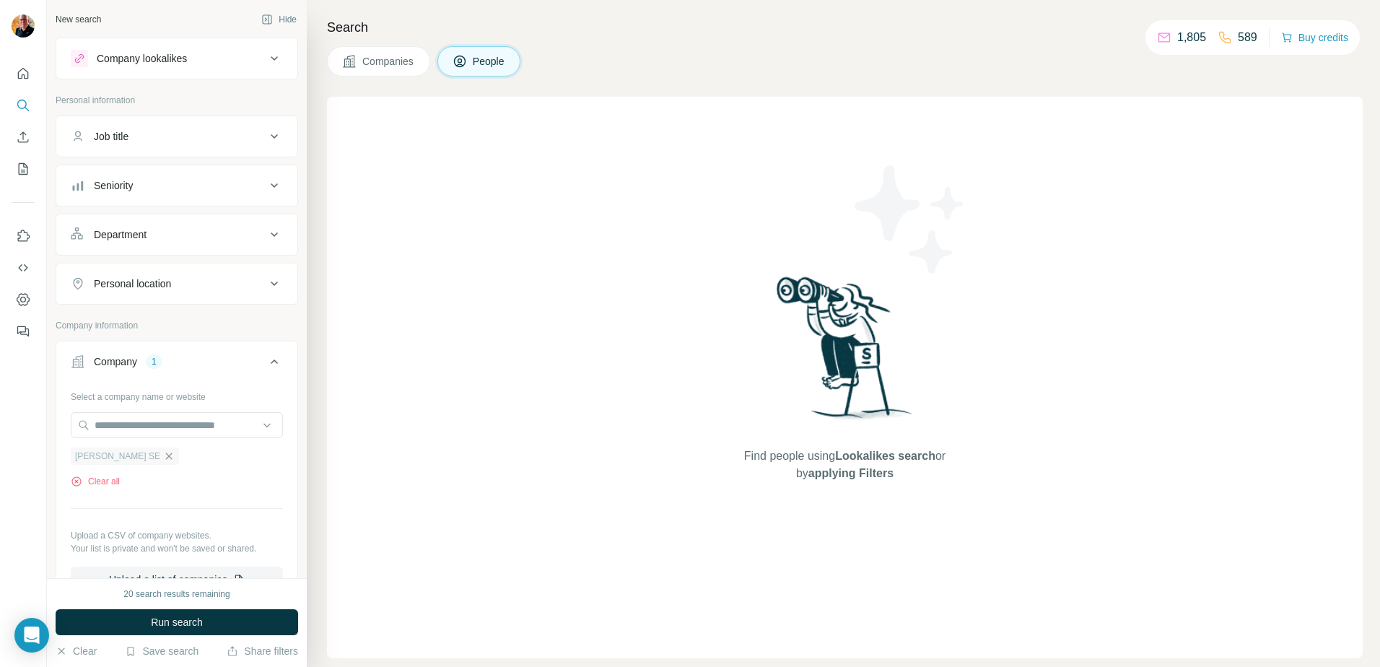
click at [266, 56] on icon at bounding box center [274, 58] width 17 height 17
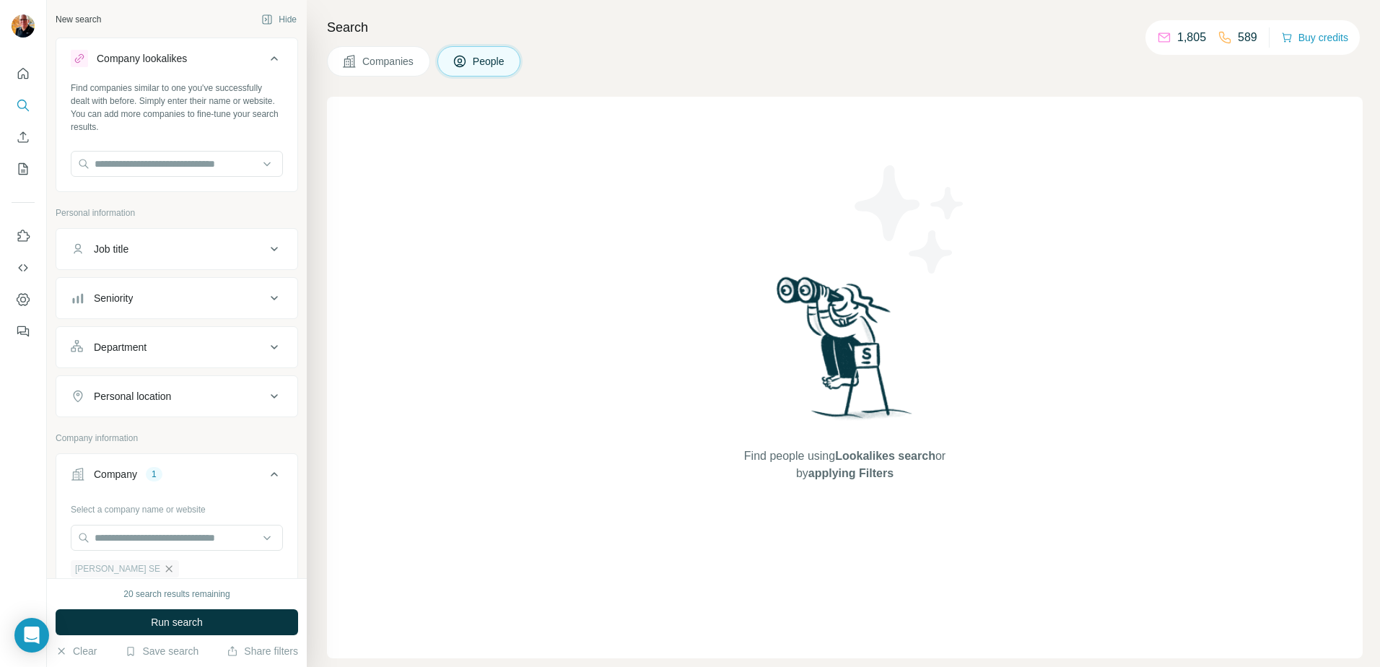
click at [266, 54] on icon at bounding box center [274, 58] width 17 height 17
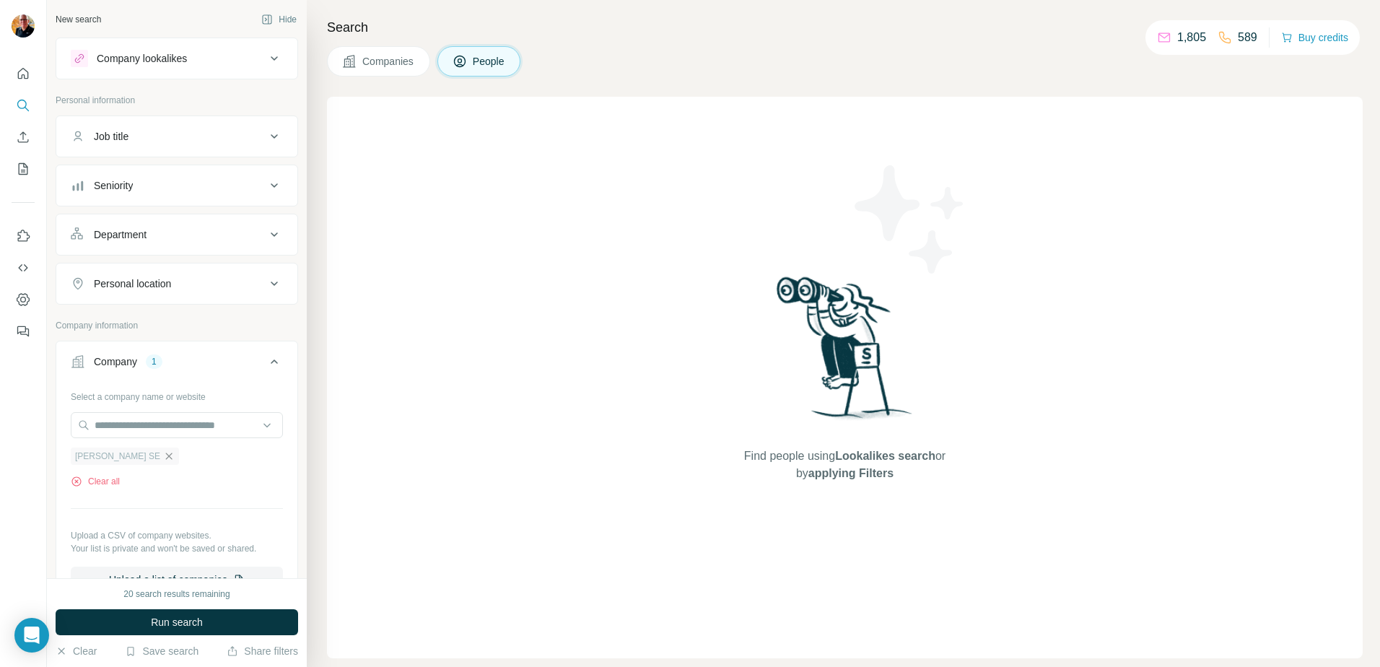
click at [195, 139] on div "Job title" at bounding box center [168, 136] width 195 height 14
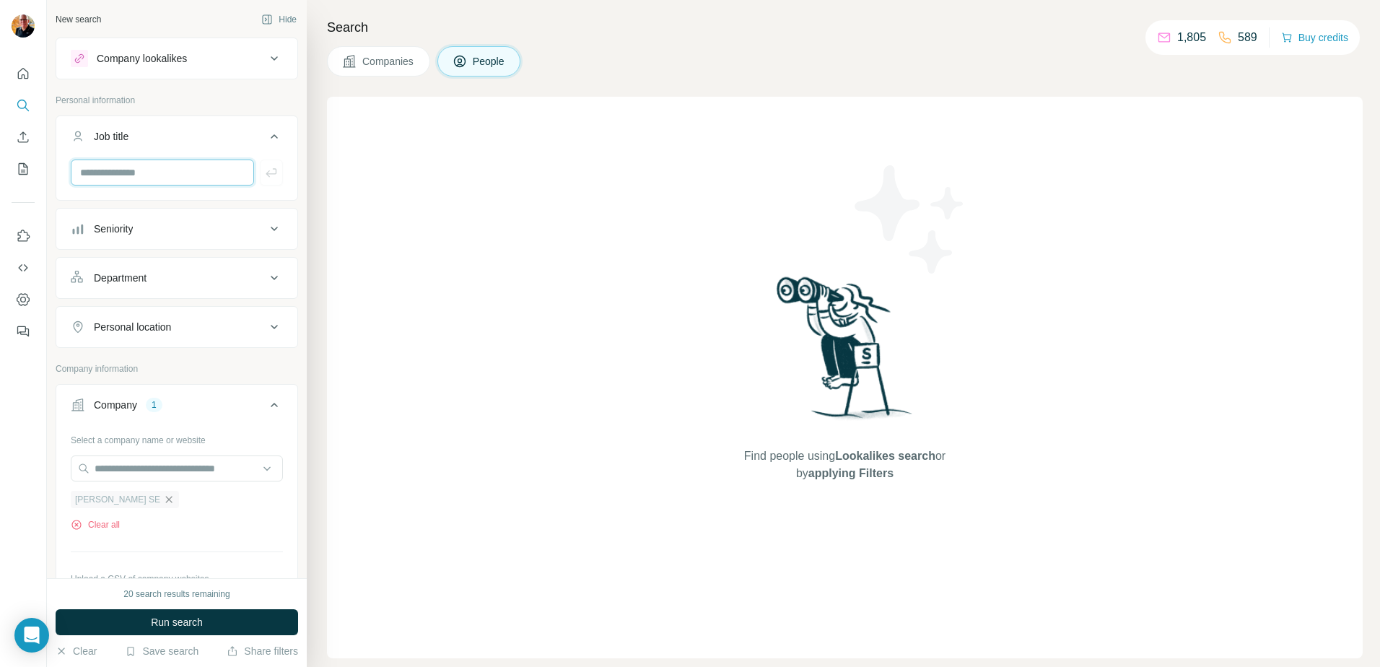
click at [203, 169] on input "text" at bounding box center [162, 172] width 183 height 26
type input "**********"
click at [215, 232] on div "Seniority" at bounding box center [168, 229] width 195 height 14
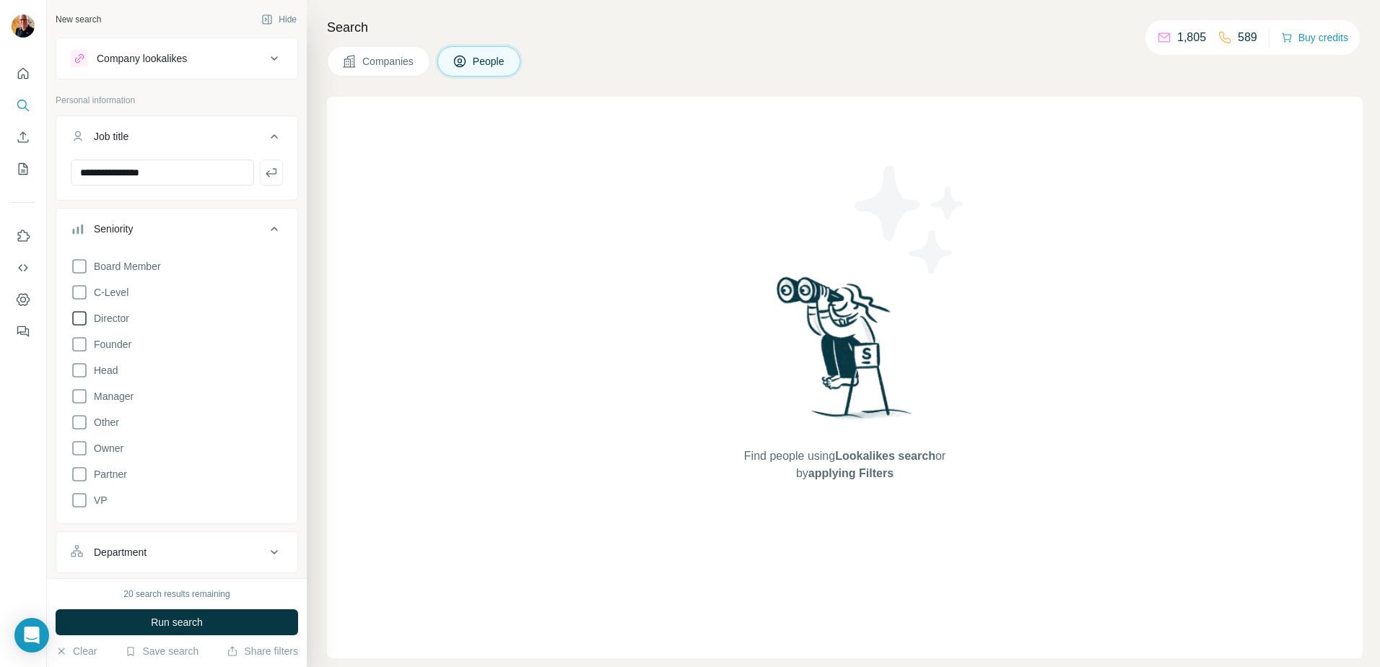
click at [77, 316] on icon at bounding box center [79, 318] width 17 height 17
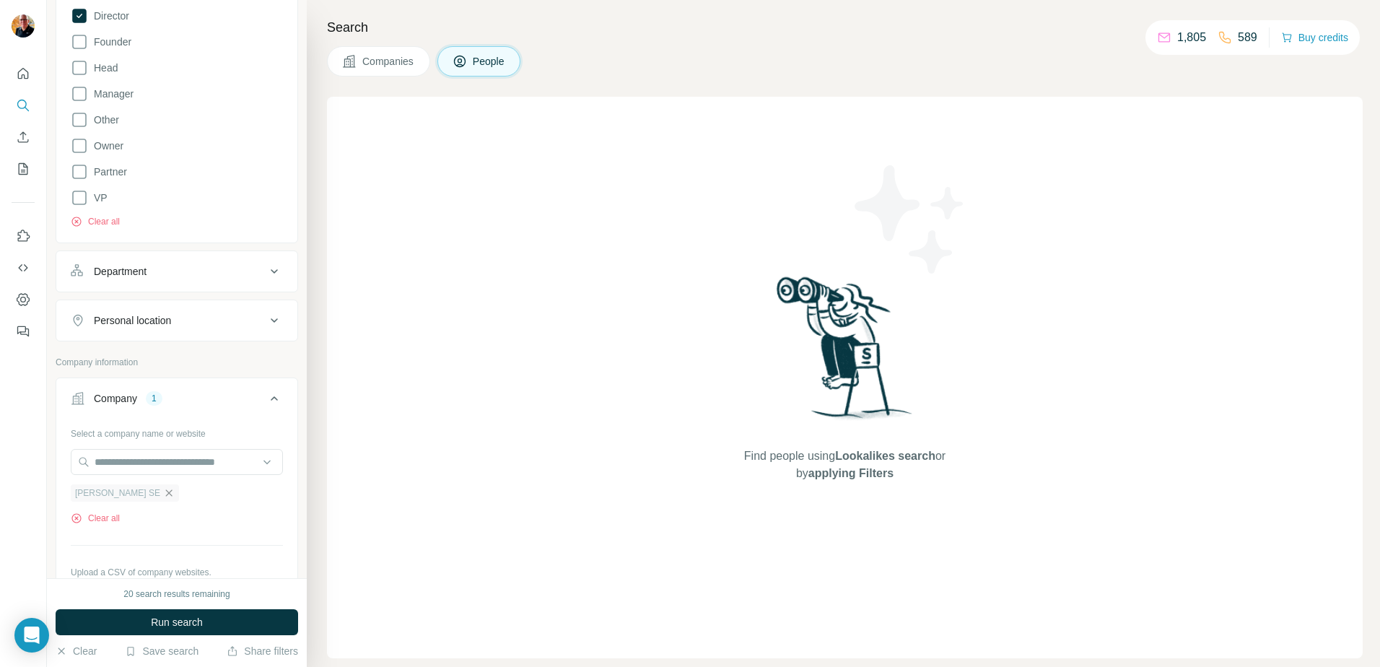
scroll to position [297, 0]
click at [244, 275] on div "Department" at bounding box center [168, 276] width 195 height 14
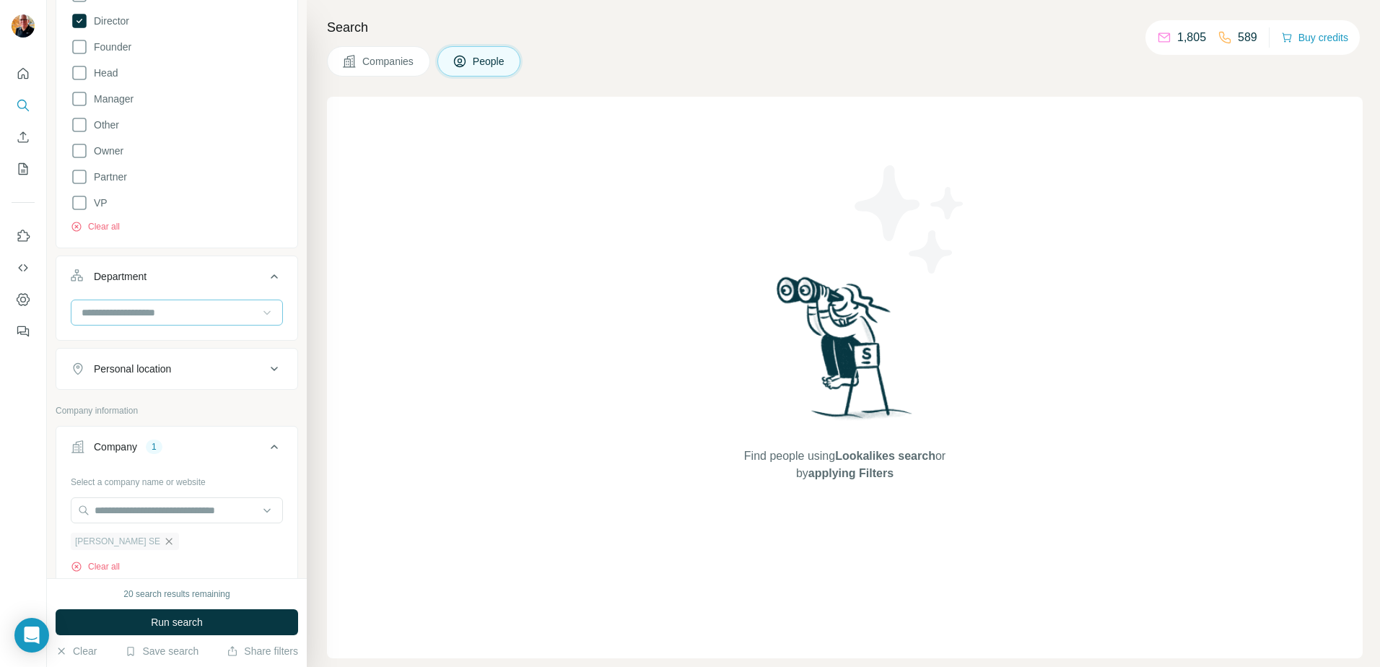
click at [260, 315] on icon at bounding box center [267, 312] width 14 height 14
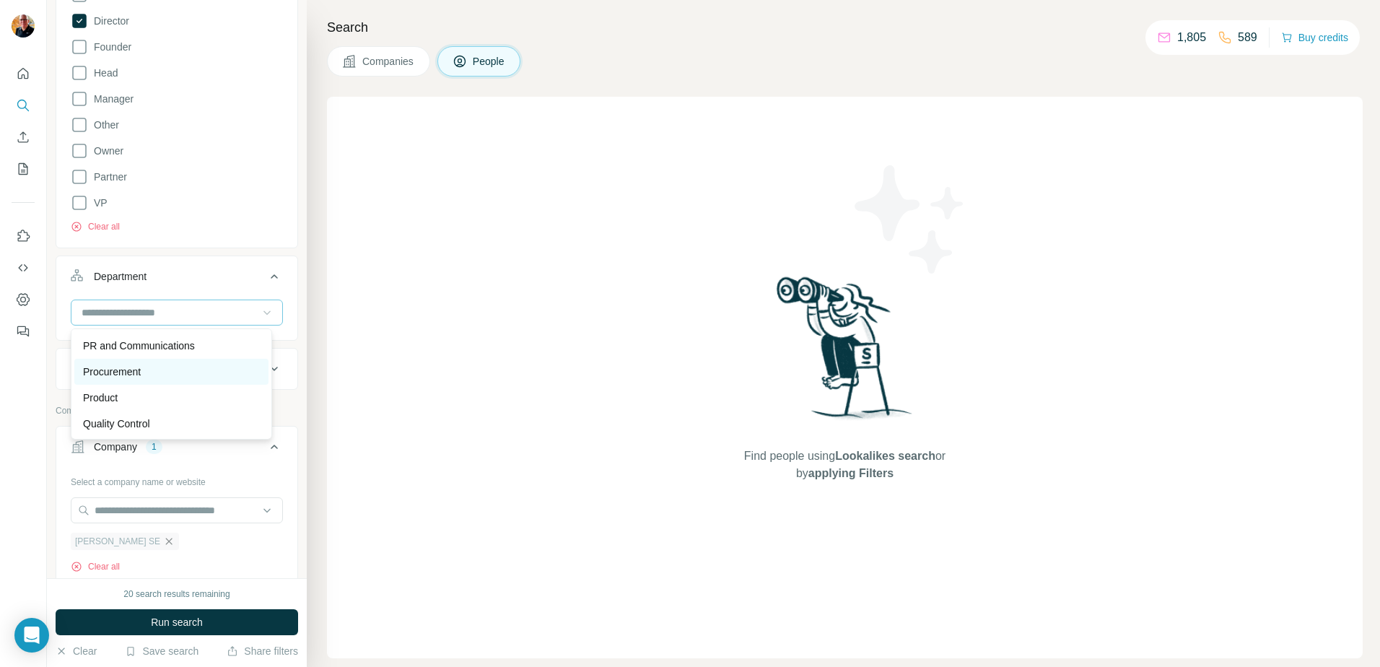
click at [192, 370] on div "Procurement" at bounding box center [171, 371] width 177 height 14
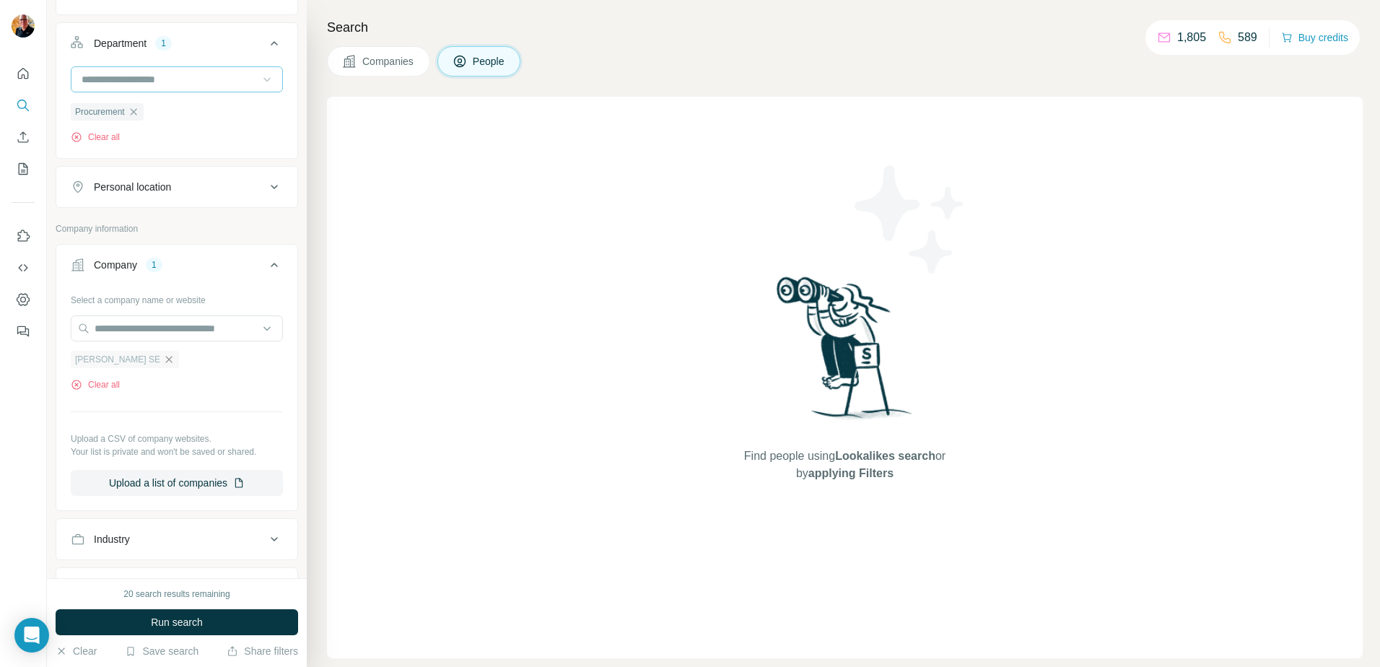
scroll to position [532, 0]
click at [199, 616] on span "Run search" at bounding box center [177, 622] width 52 height 14
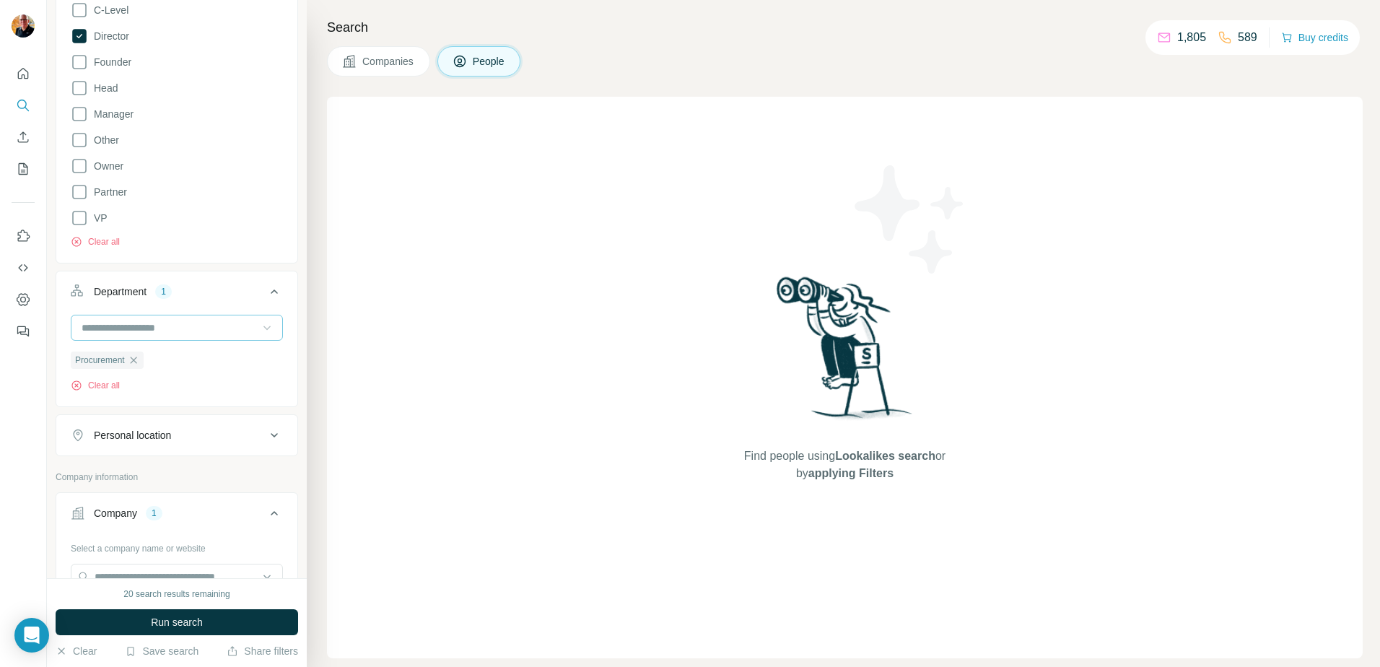
scroll to position [276, 0]
click at [122, 519] on div "Company" at bounding box center [115, 519] width 43 height 14
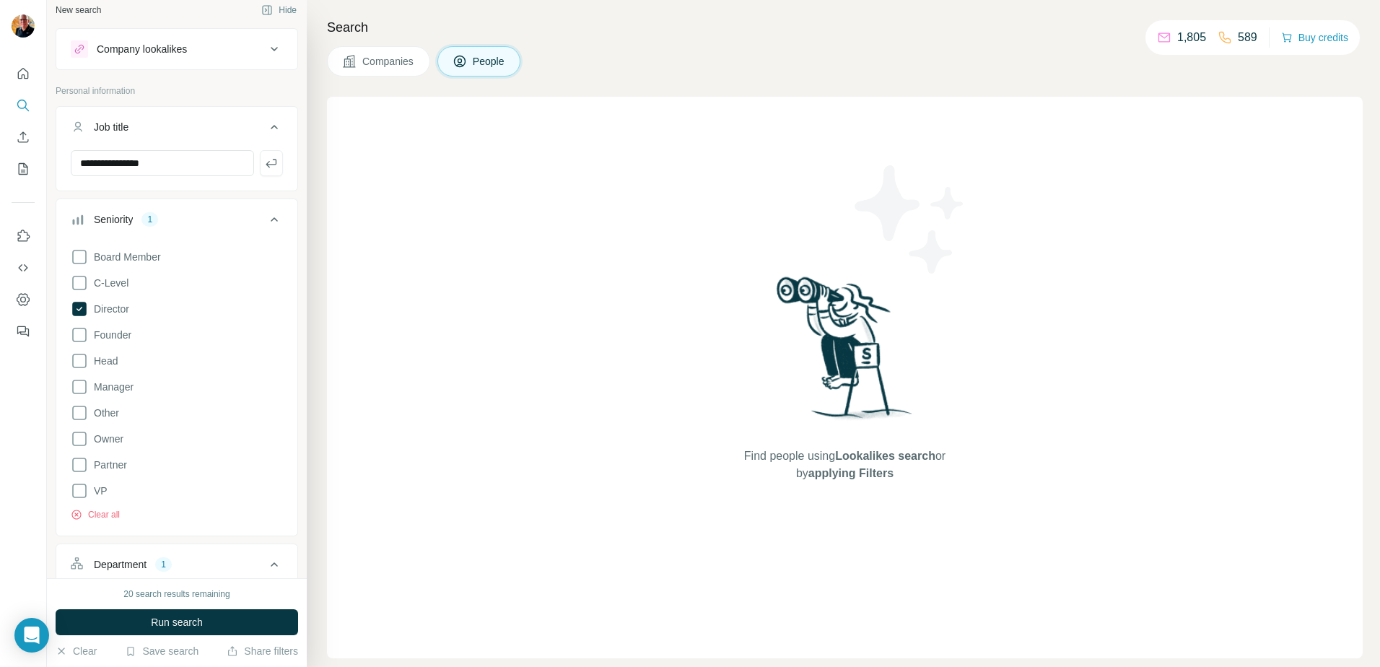
scroll to position [0, 0]
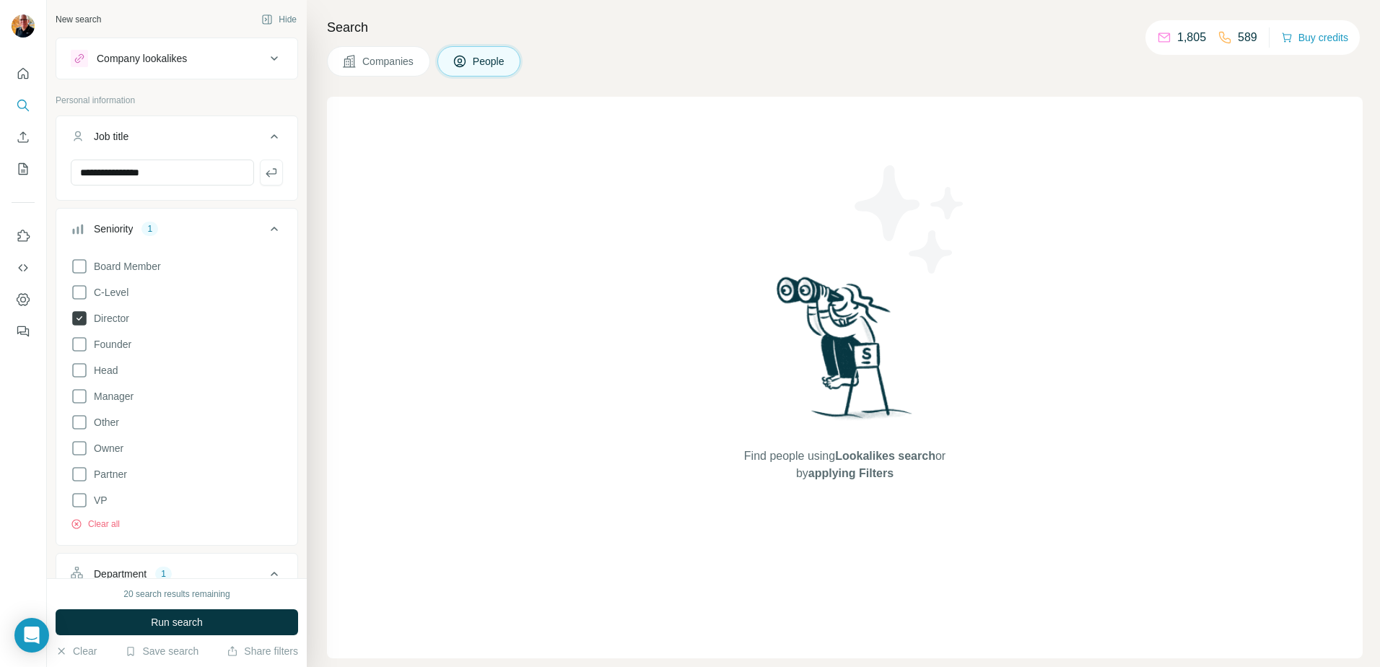
click at [77, 320] on icon at bounding box center [79, 318] width 14 height 14
click at [174, 619] on span "Run search" at bounding box center [177, 622] width 52 height 14
click at [175, 625] on span "Run search" at bounding box center [177, 622] width 52 height 14
click at [368, 61] on span "Companies" at bounding box center [388, 61] width 53 height 14
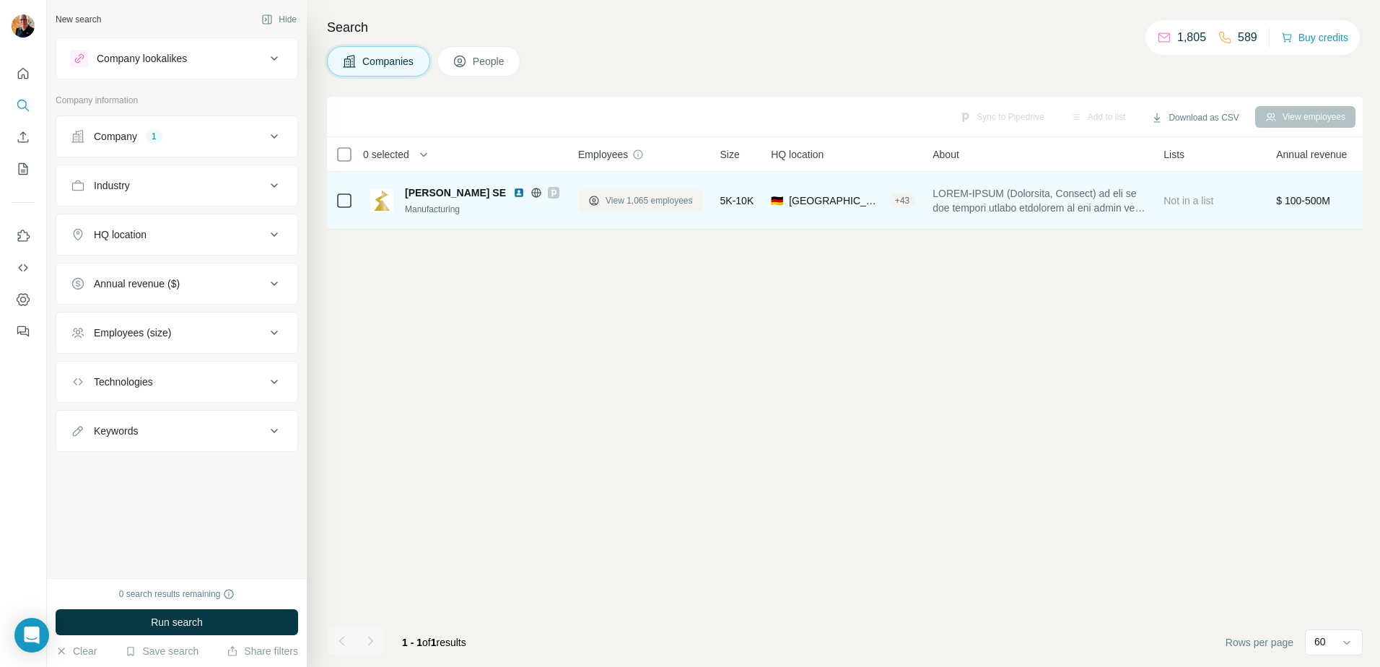
click at [654, 202] on span "View 1,065 employees" at bounding box center [648, 200] width 87 height 13
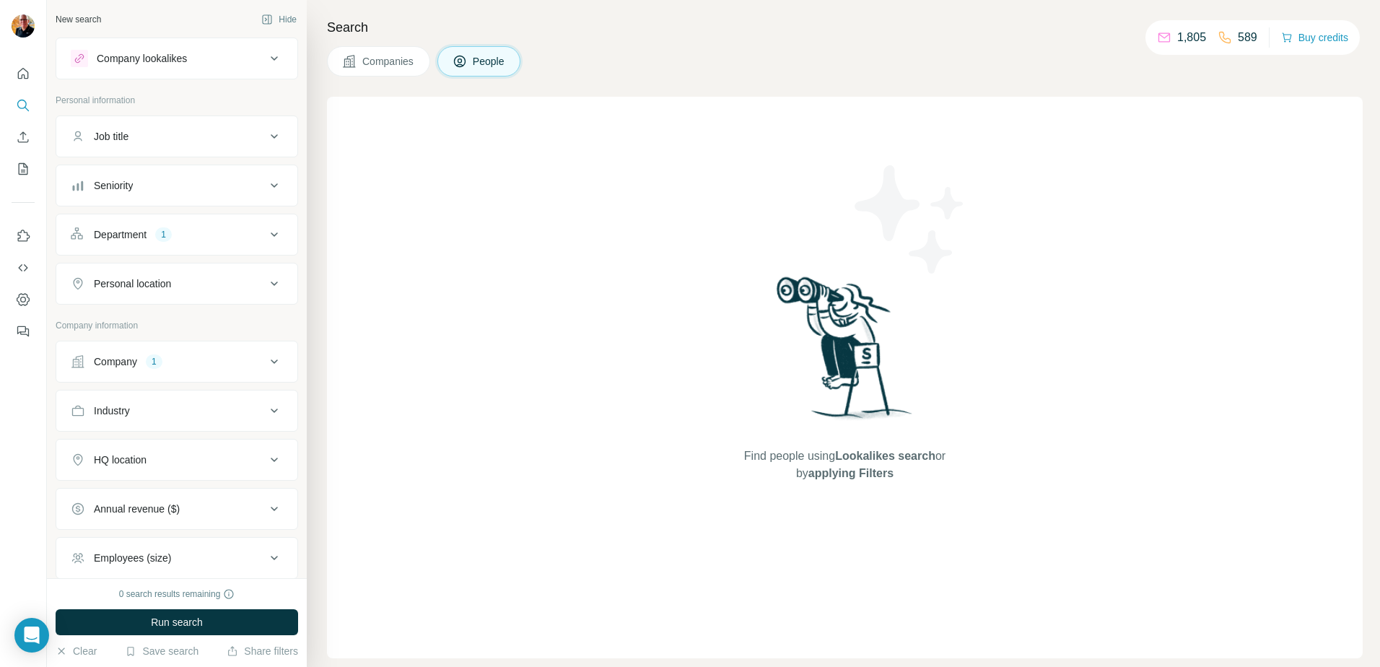
click at [190, 135] on div "Job title" at bounding box center [168, 136] width 195 height 14
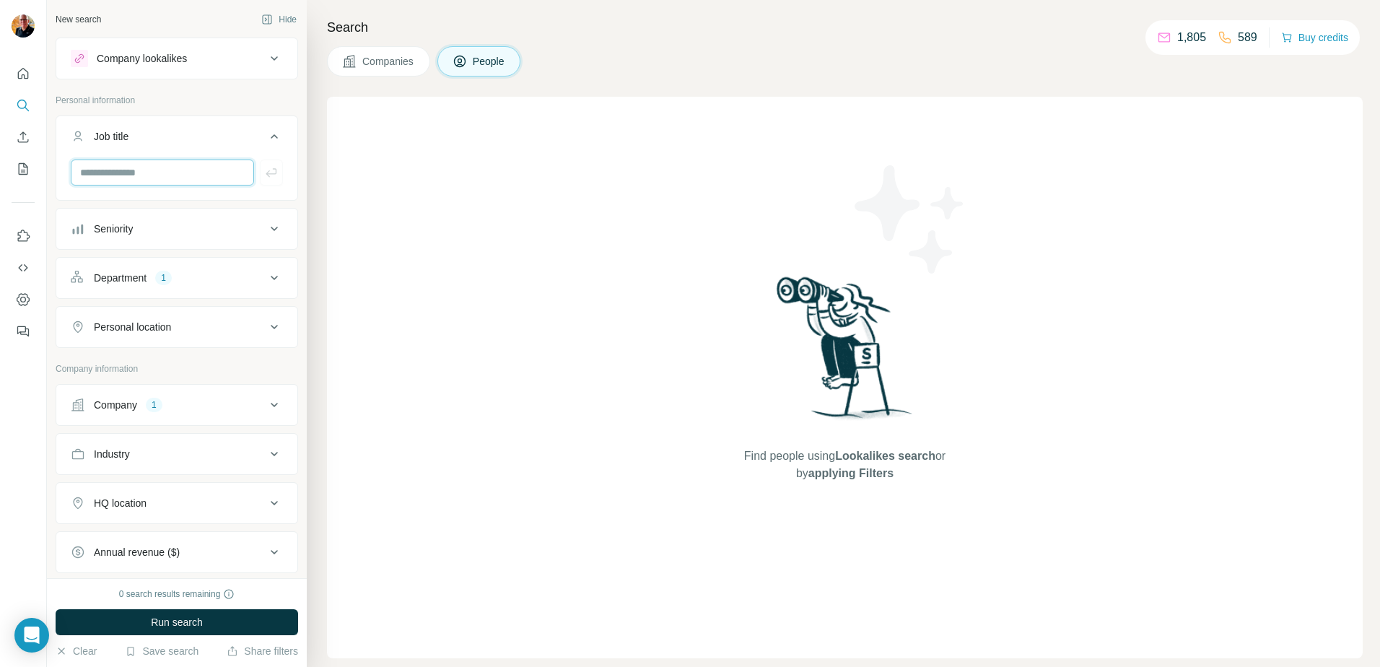
click at [129, 171] on input "text" at bounding box center [162, 172] width 183 height 26
drag, startPoint x: 177, startPoint y: 170, endPoint x: 126, endPoint y: 165, distance: 51.5
click at [126, 165] on input "**********" at bounding box center [162, 172] width 183 height 26
type input "********"
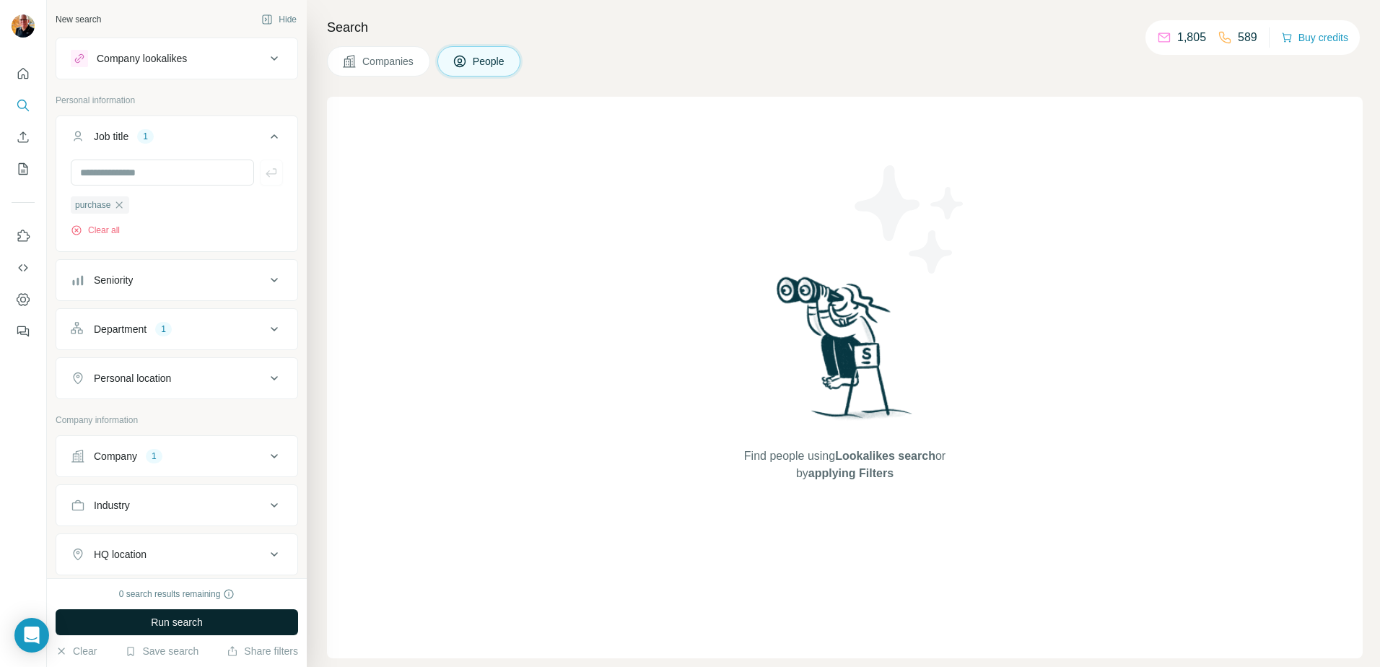
click at [174, 622] on span "Run search" at bounding box center [177, 622] width 52 height 14
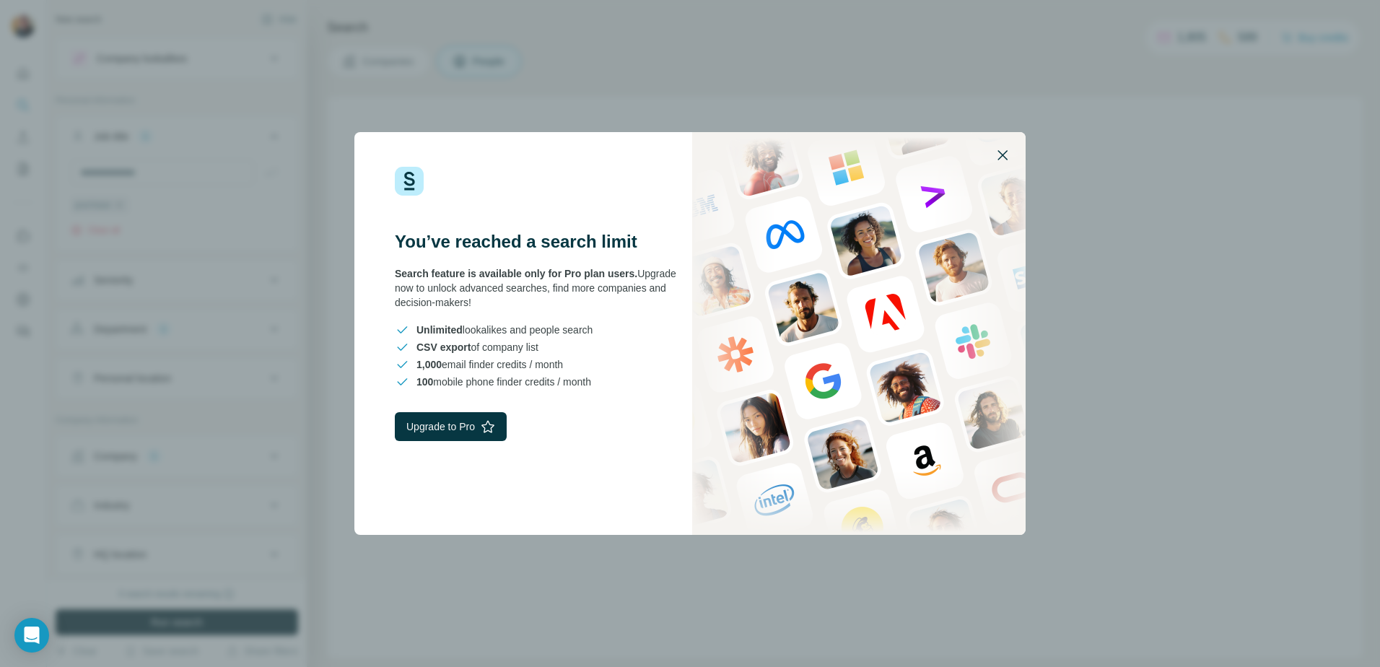
click at [1004, 154] on icon "button" at bounding box center [1002, 154] width 17 height 17
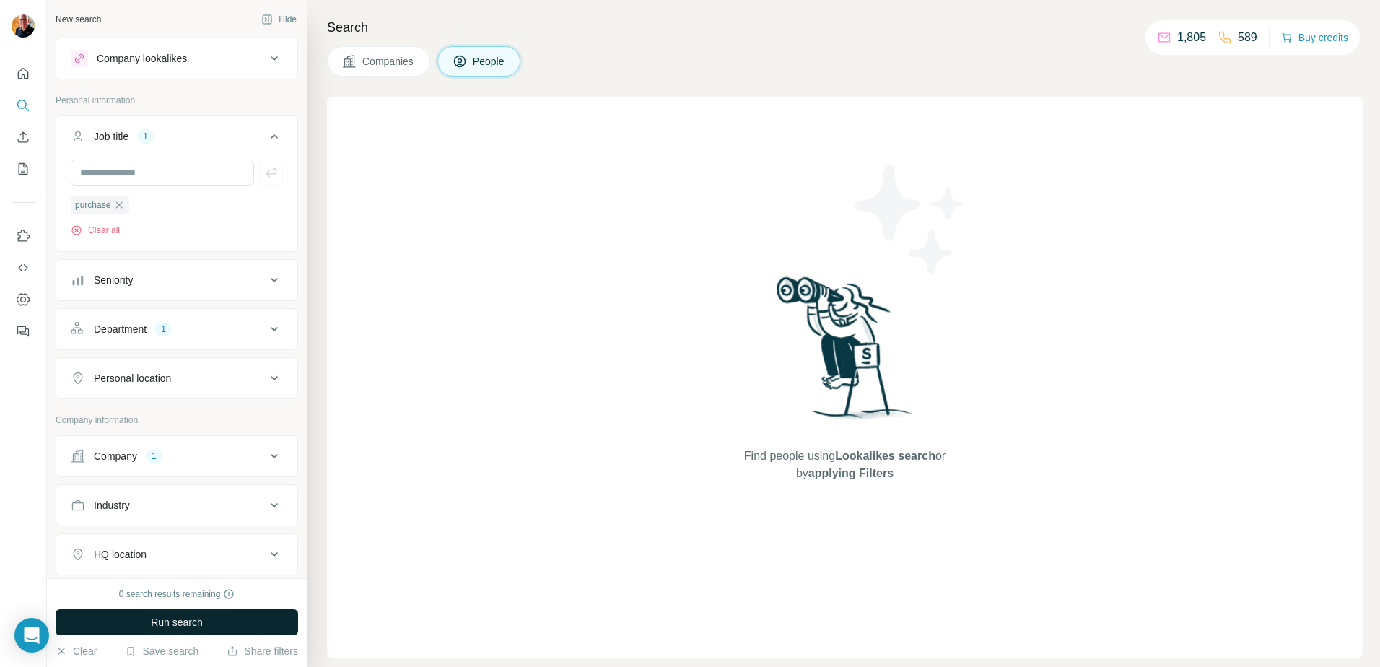
click at [389, 60] on span "Companies" at bounding box center [388, 61] width 53 height 14
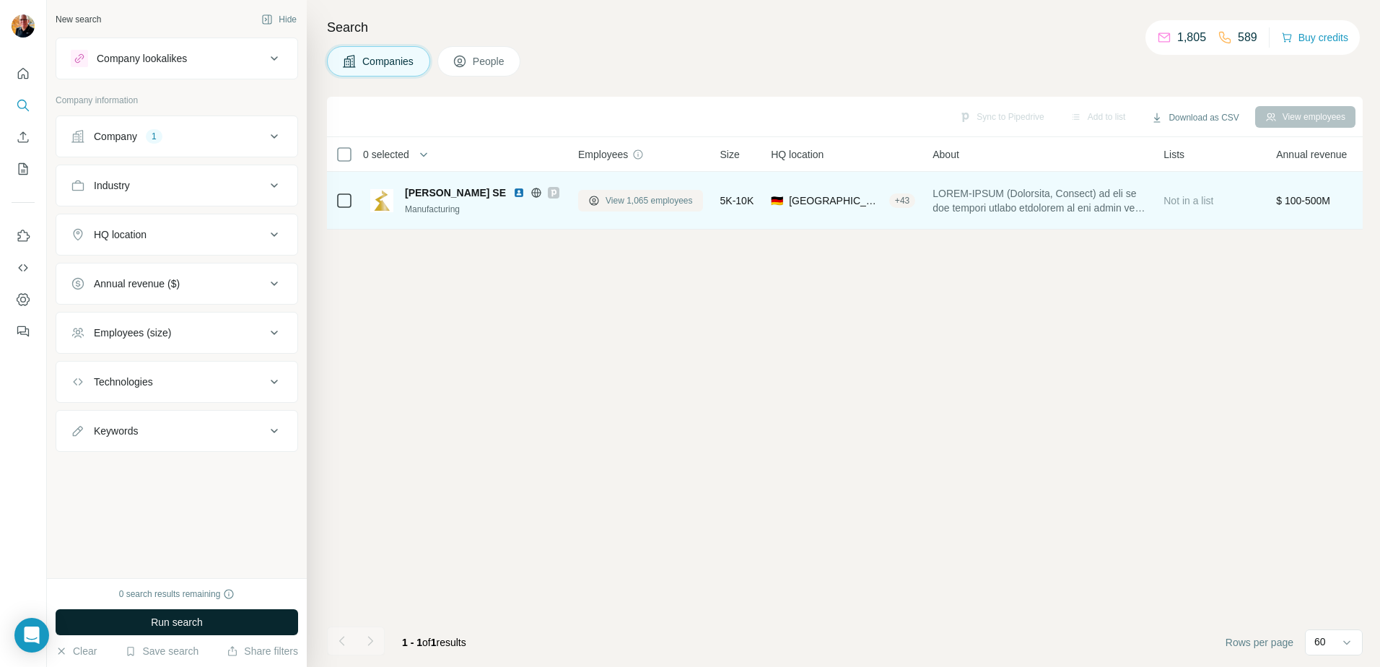
click at [643, 199] on span "View 1,065 employees" at bounding box center [648, 200] width 87 height 13
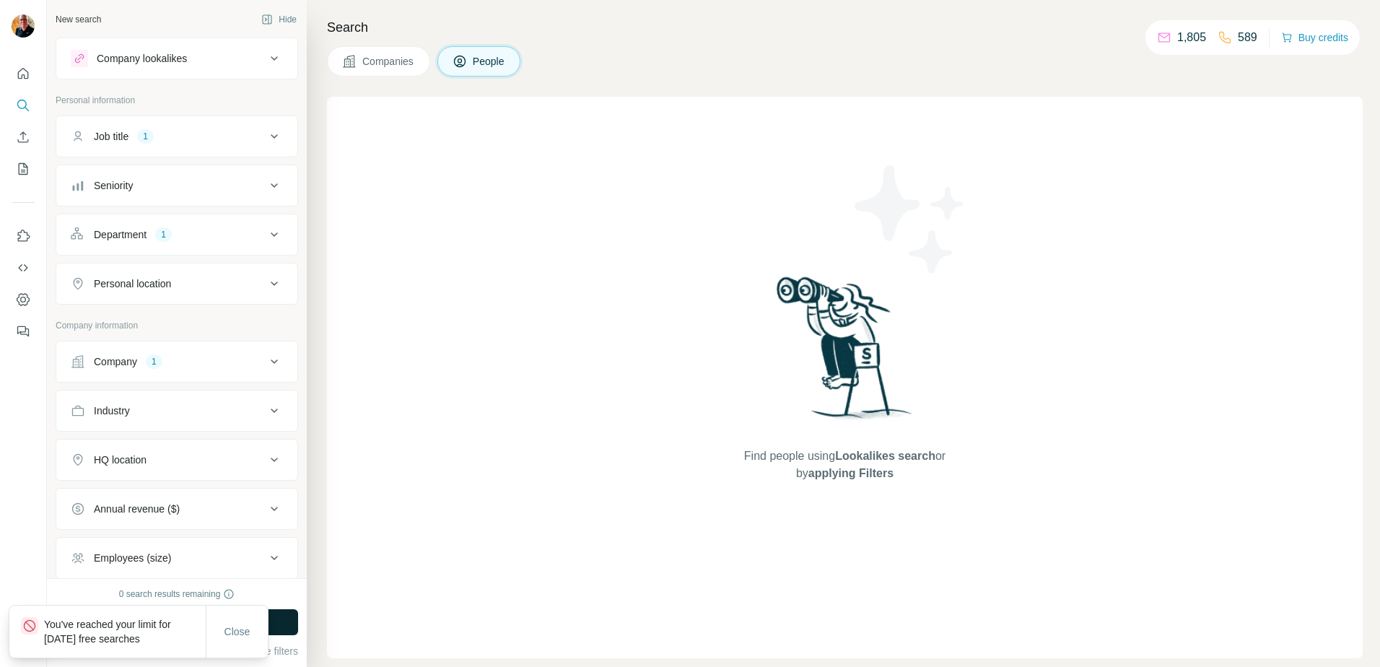
click at [492, 63] on span "People" at bounding box center [489, 61] width 33 height 14
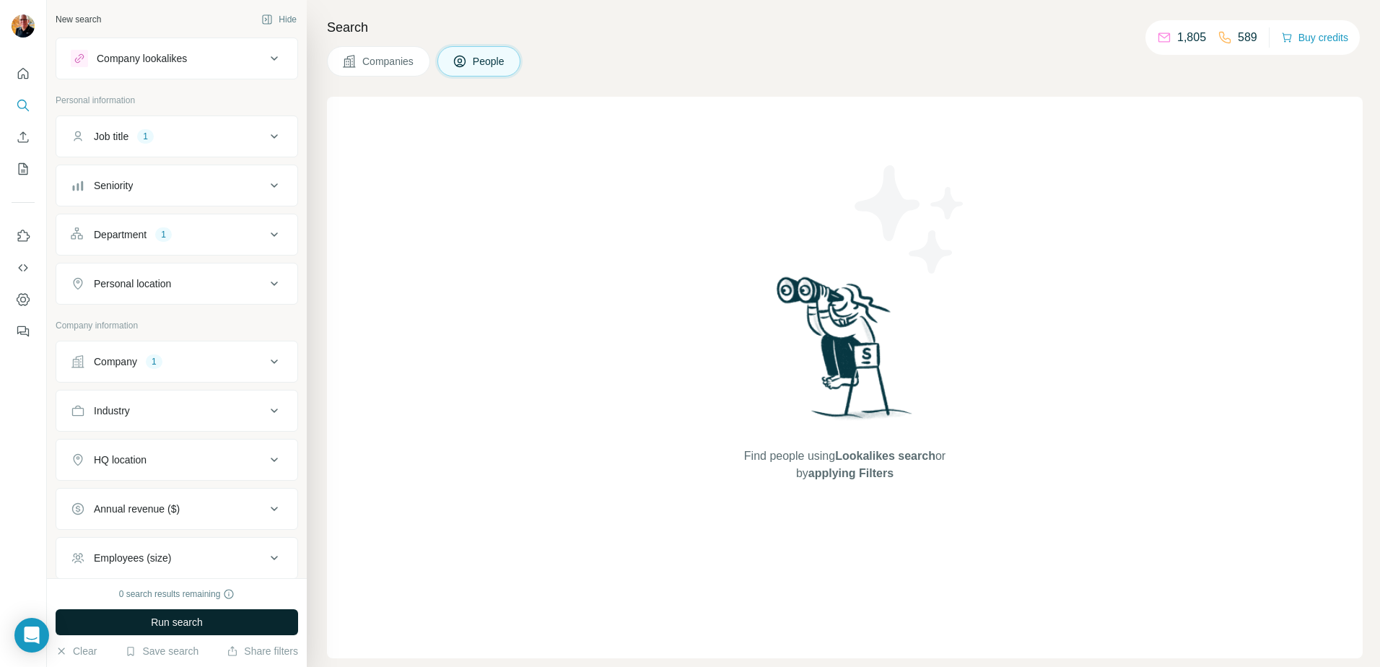
click at [148, 136] on div "1" at bounding box center [145, 136] width 17 height 13
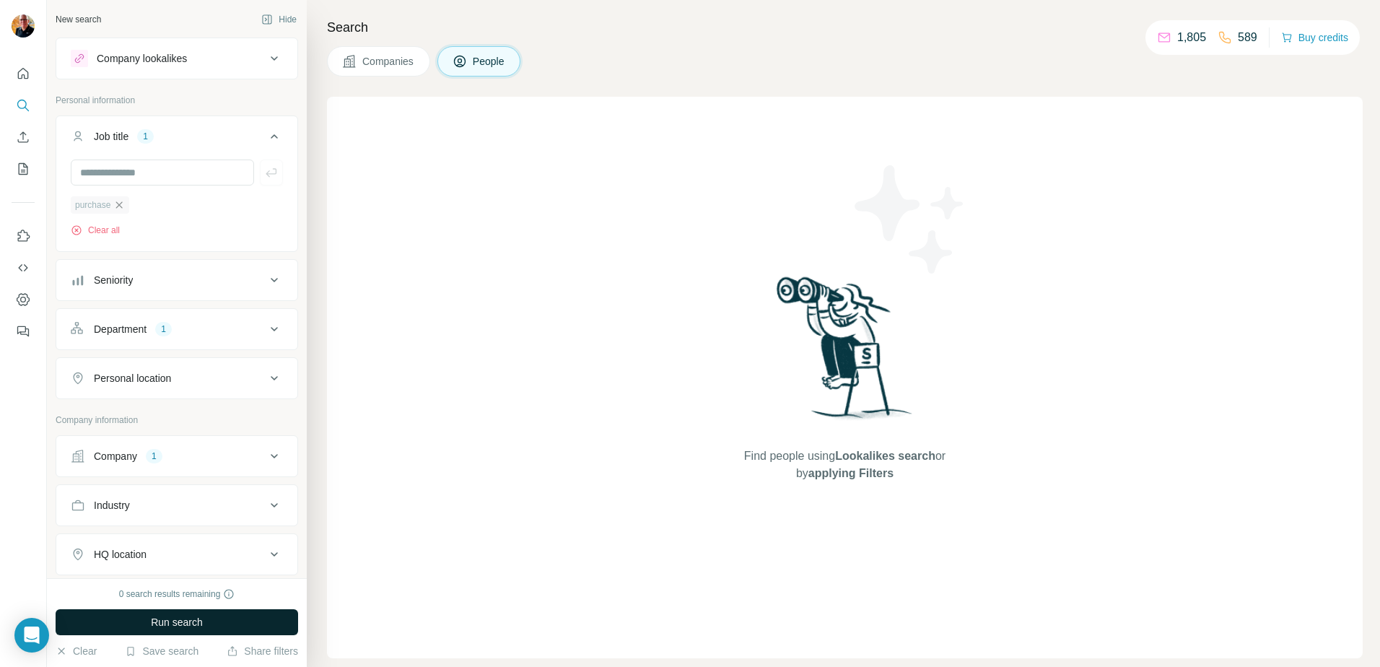
click at [123, 207] on icon "button" at bounding box center [119, 204] width 6 height 6
click at [184, 408] on div "Company 1" at bounding box center [168, 405] width 195 height 14
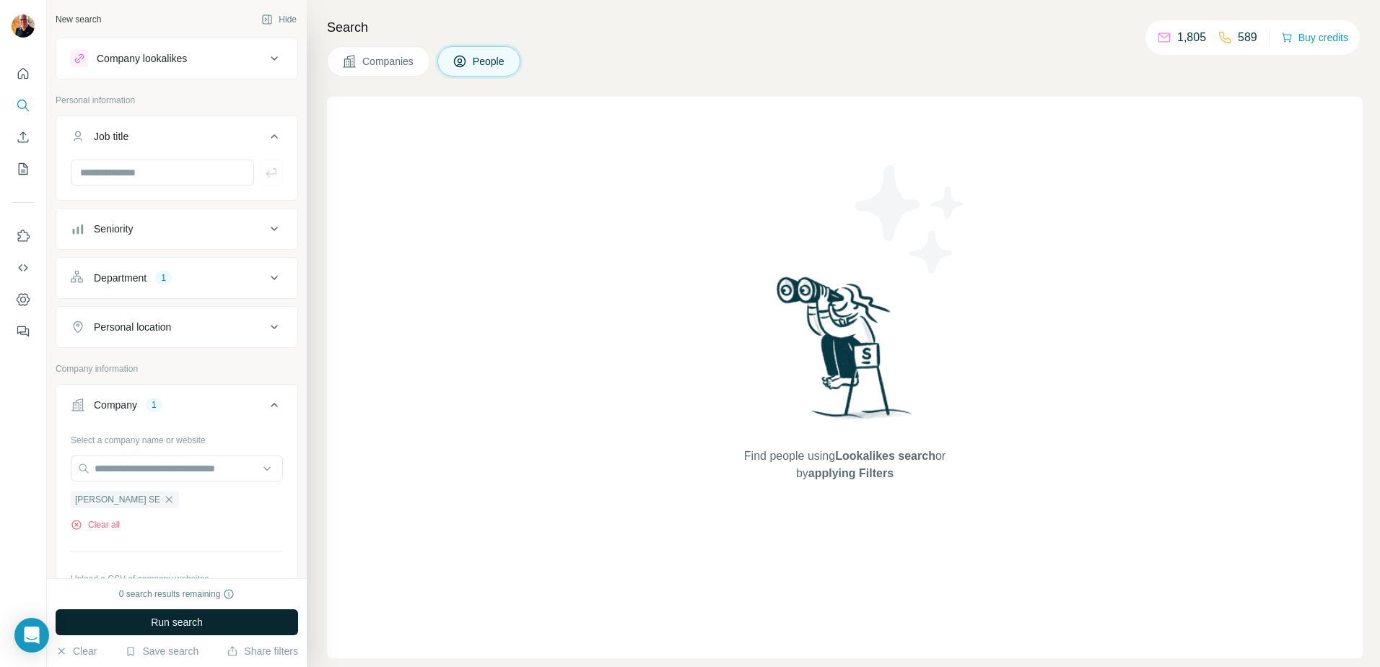
click at [141, 403] on div "Company 1" at bounding box center [168, 405] width 195 height 14
click at [150, 403] on div "1" at bounding box center [154, 404] width 17 height 13
click at [155, 404] on div "1" at bounding box center [154, 404] width 17 height 13
click at [155, 406] on div "1" at bounding box center [154, 404] width 17 height 13
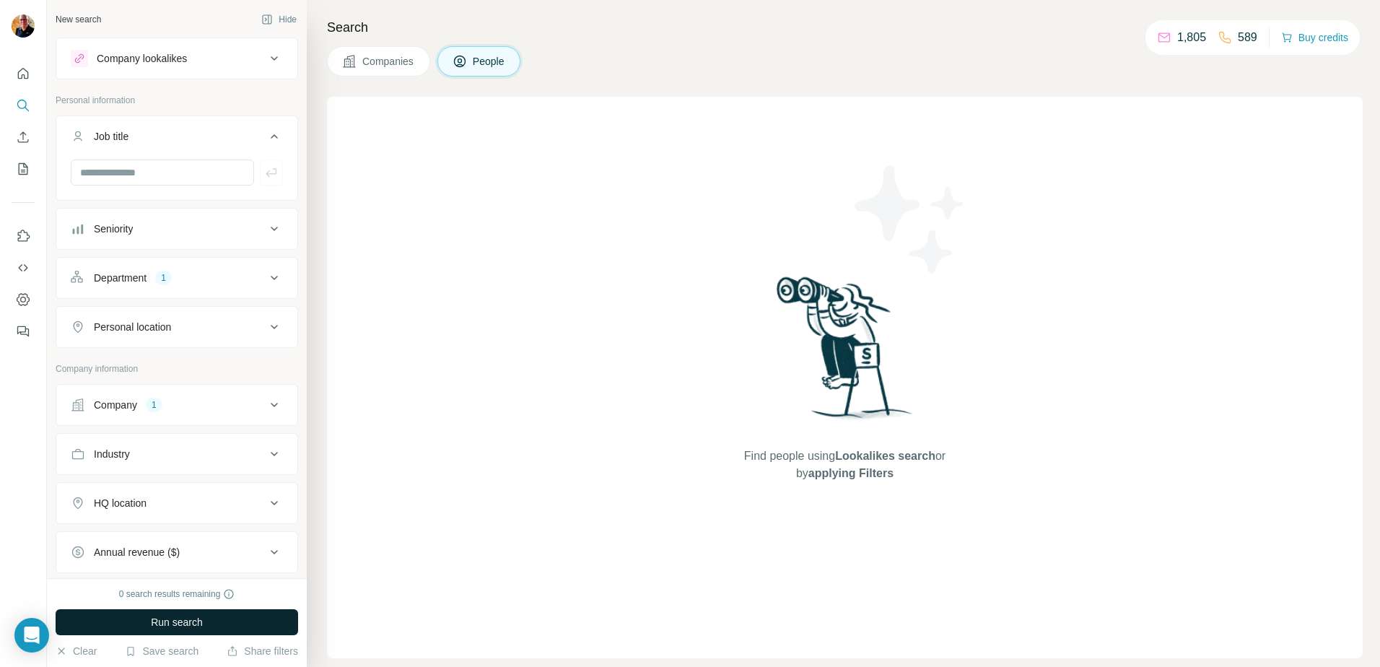
click at [266, 405] on icon at bounding box center [274, 404] width 17 height 17
click at [180, 623] on span "Run search" at bounding box center [177, 622] width 52 height 14
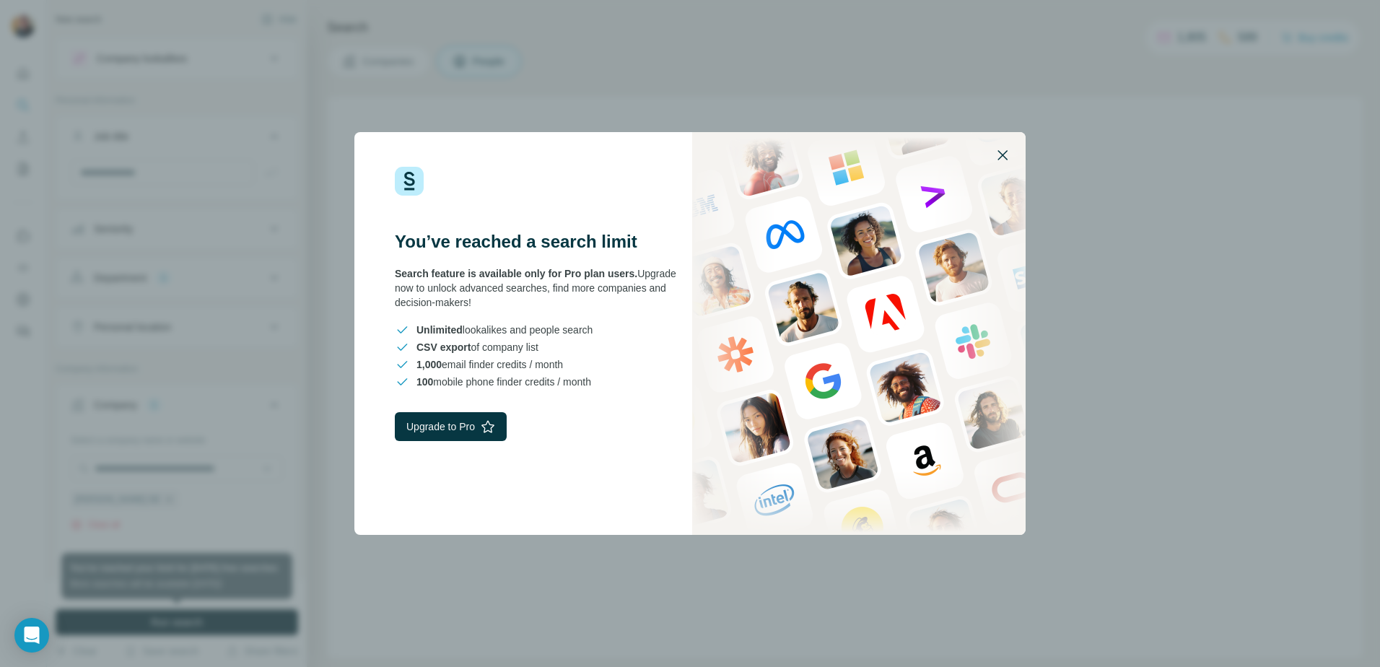
click at [1003, 151] on icon "button" at bounding box center [1002, 154] width 17 height 17
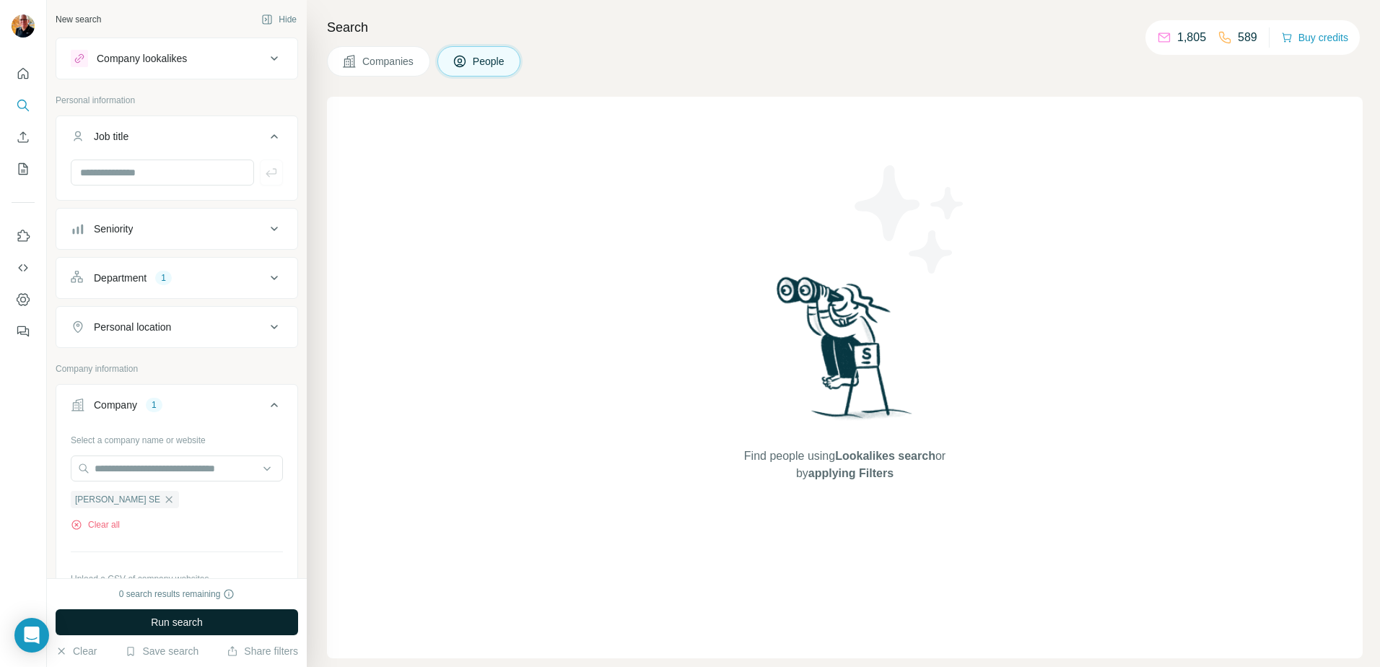
click at [387, 61] on span "Companies" at bounding box center [388, 61] width 53 height 14
